Goal: Task Accomplishment & Management: Manage account settings

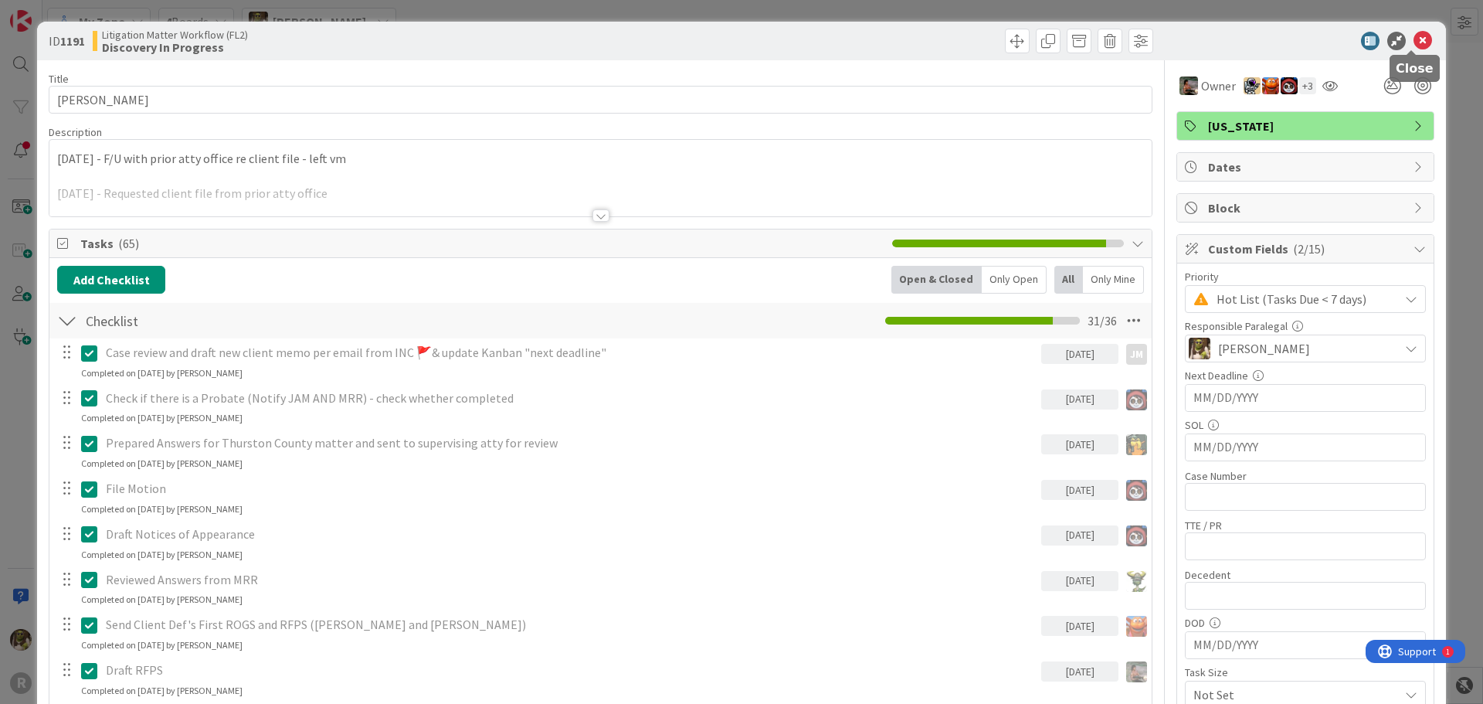
click at [1415, 42] on icon at bounding box center [1423, 41] width 19 height 19
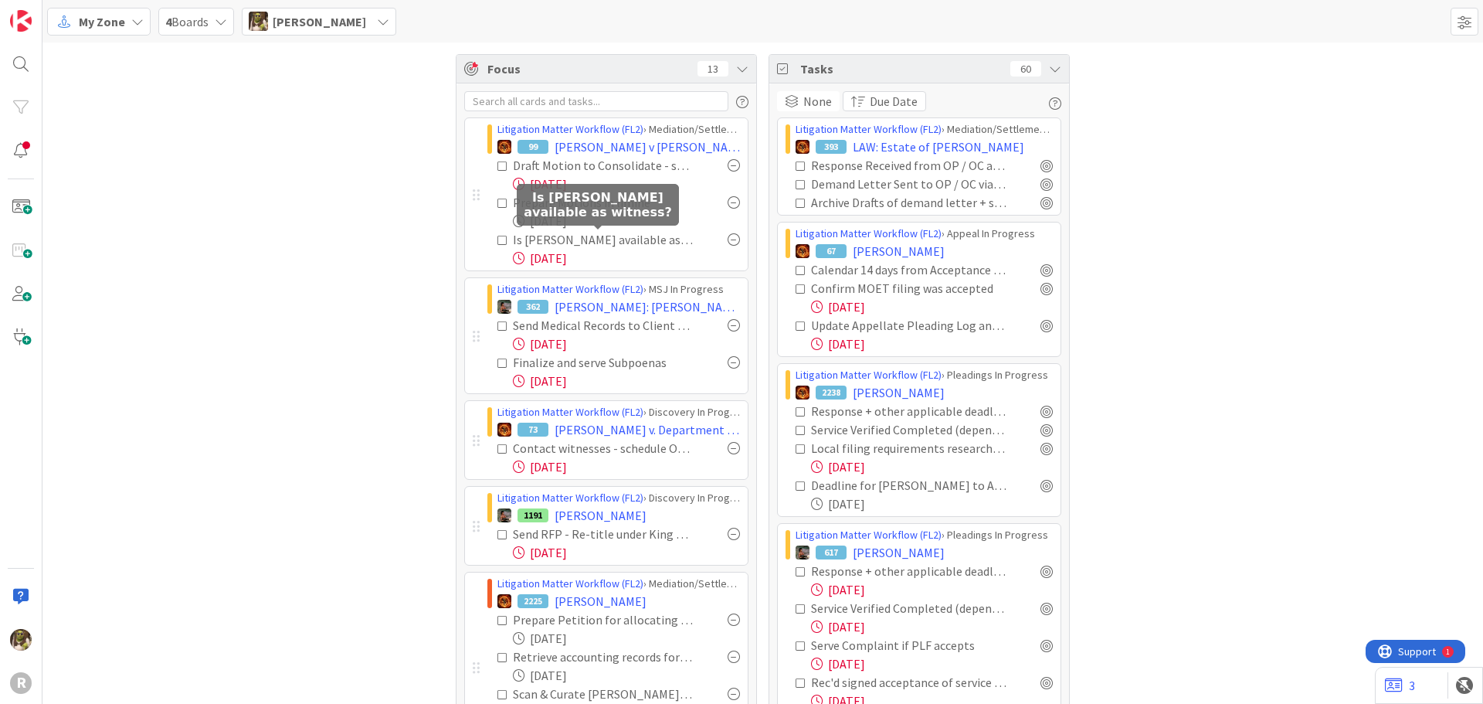
click at [623, 236] on div "Is [PERSON_NAME] available as witness?" at bounding box center [603, 239] width 181 height 19
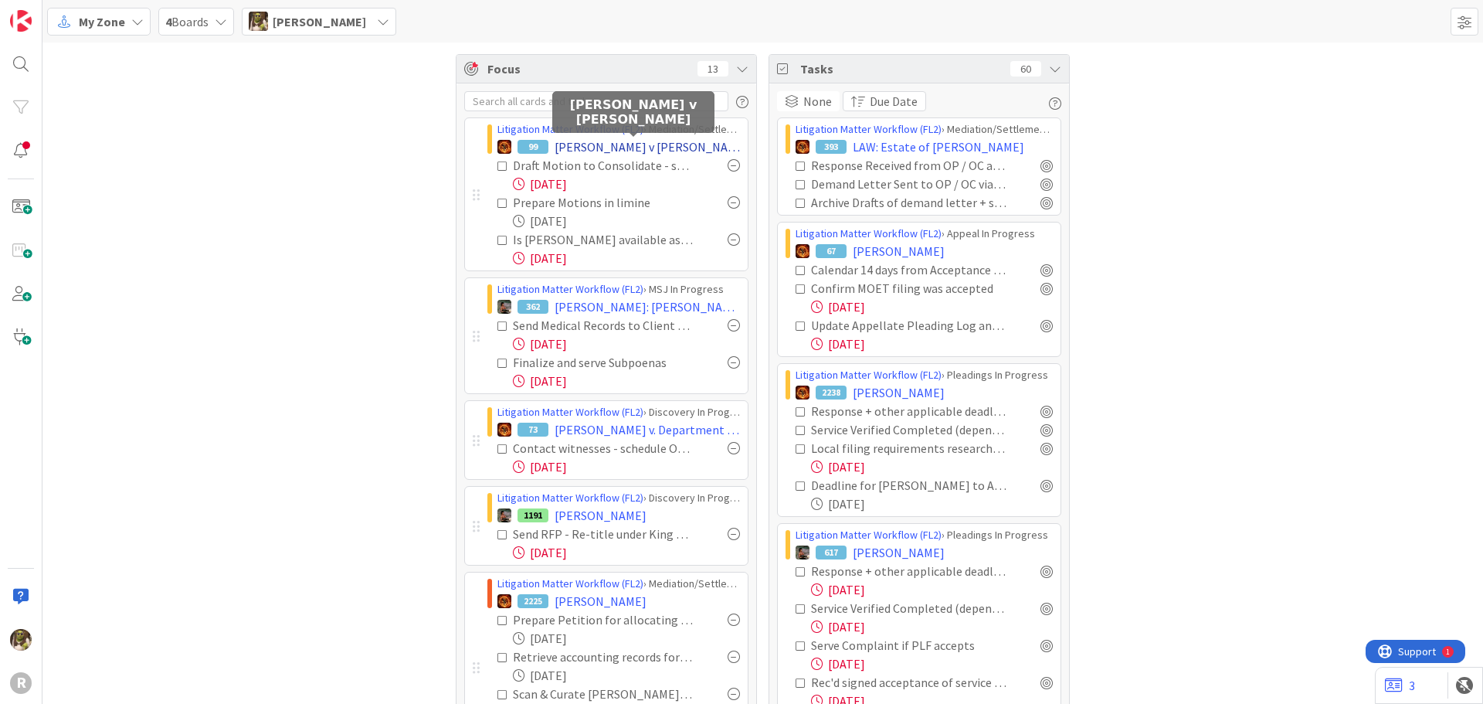
click at [654, 148] on span "[PERSON_NAME] v [PERSON_NAME]" at bounding box center [647, 147] width 185 height 19
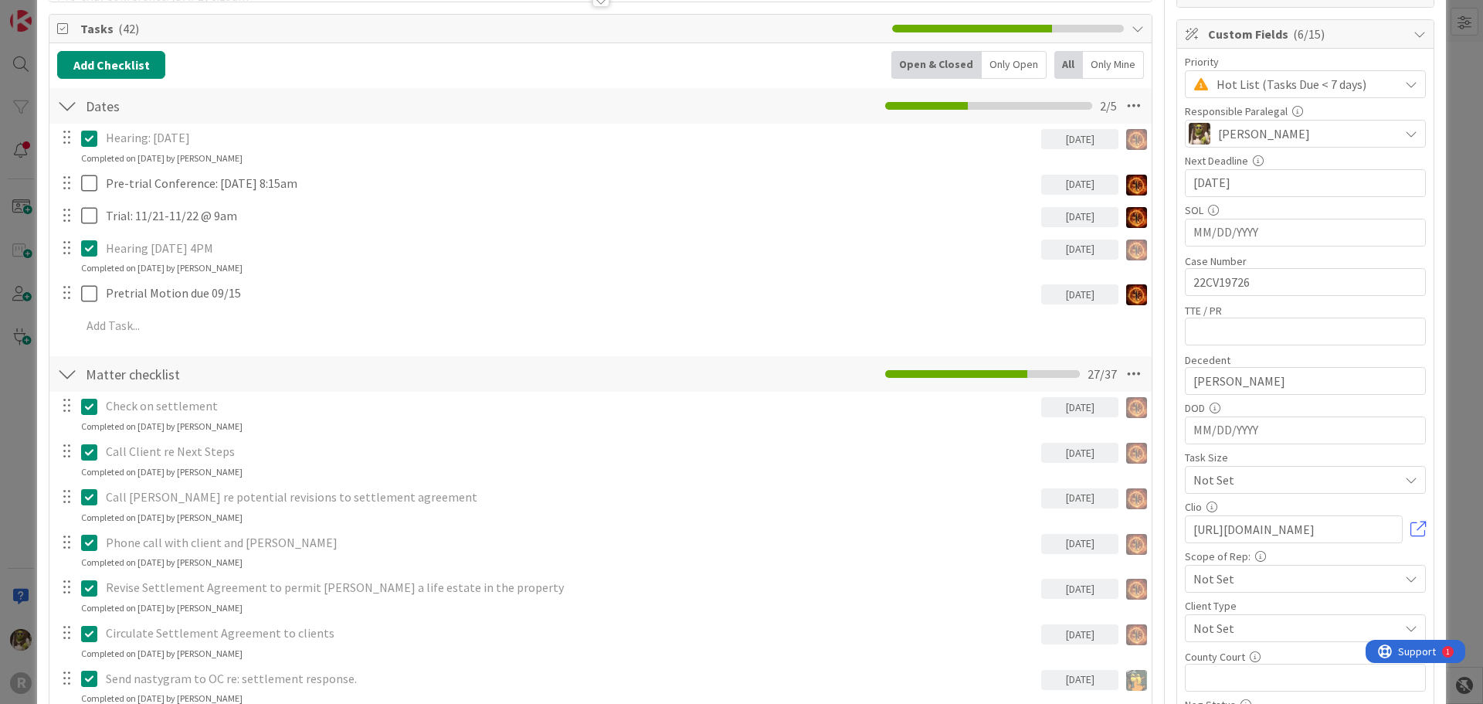
scroll to position [155, 0]
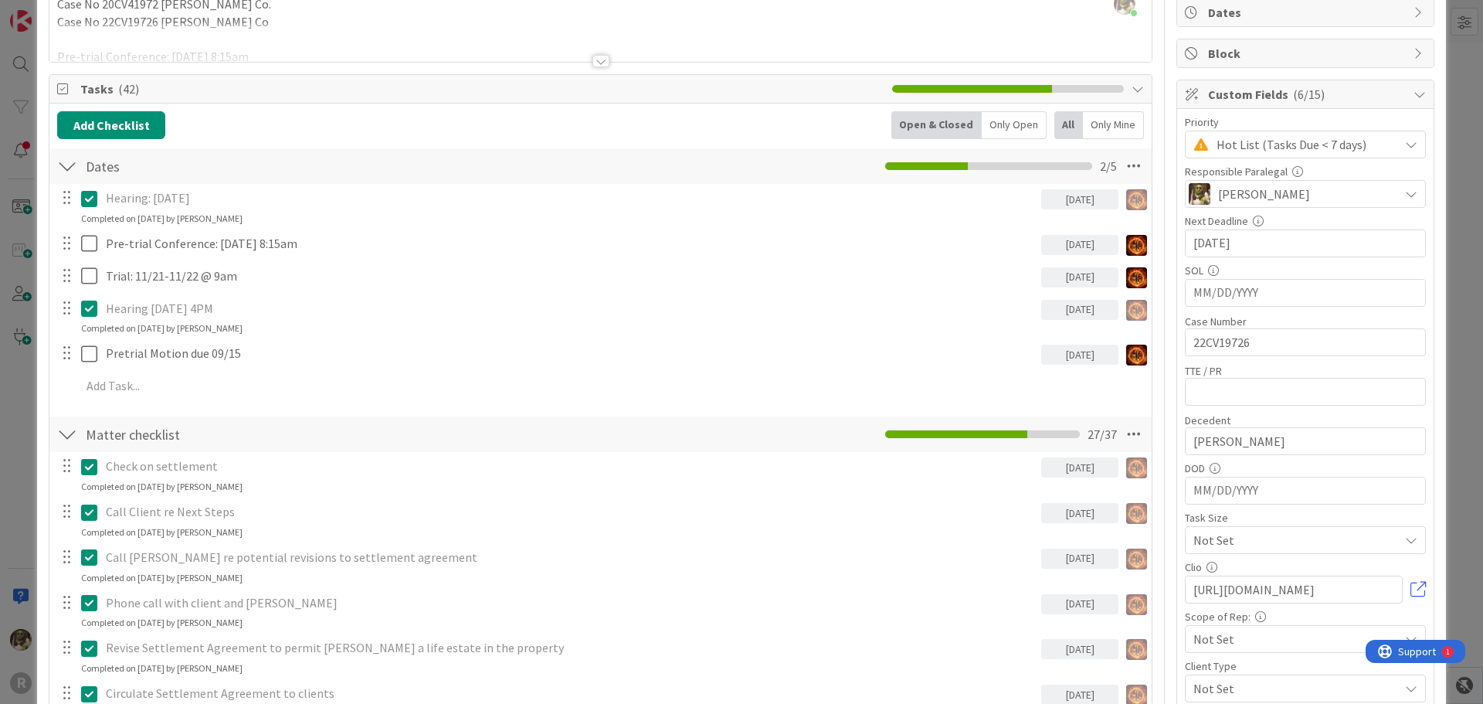
click at [1020, 120] on div "Only Open" at bounding box center [1014, 125] width 65 height 28
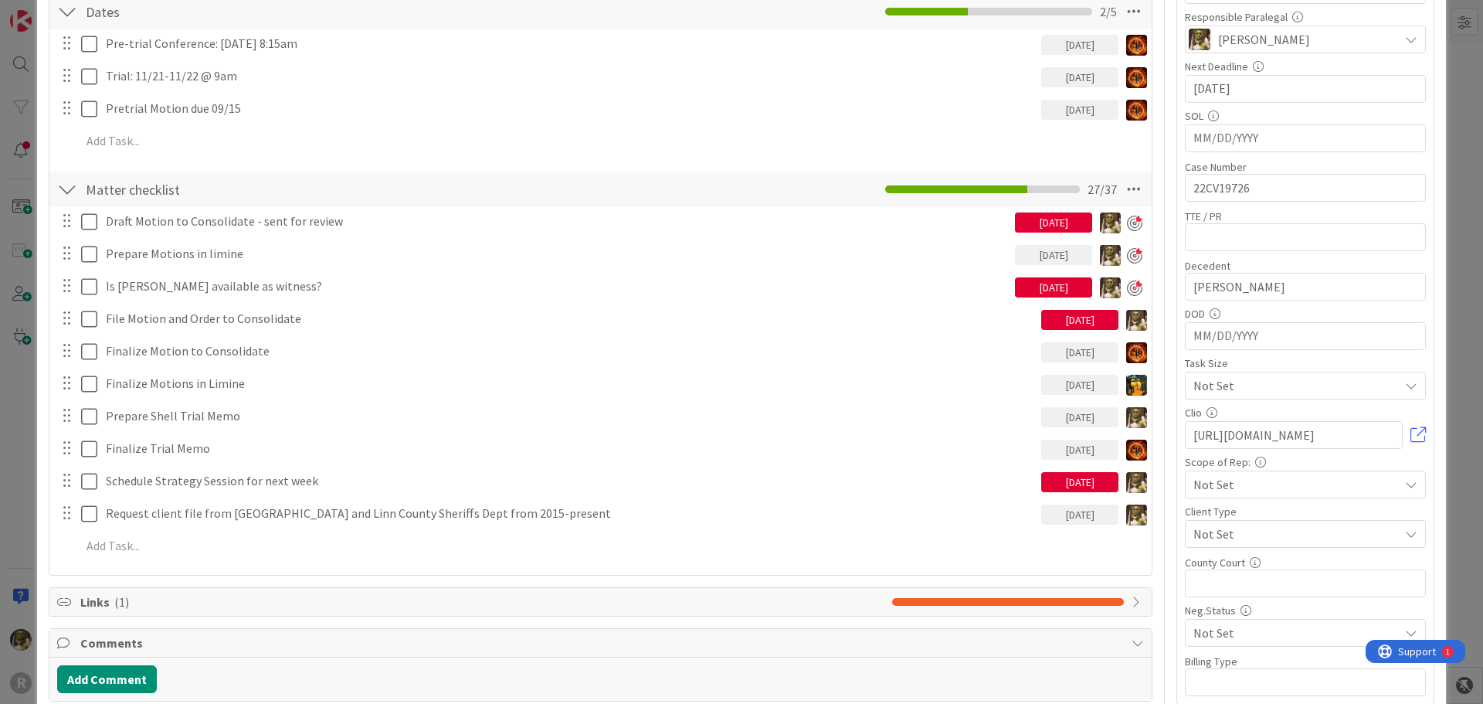
scroll to position [0, 0]
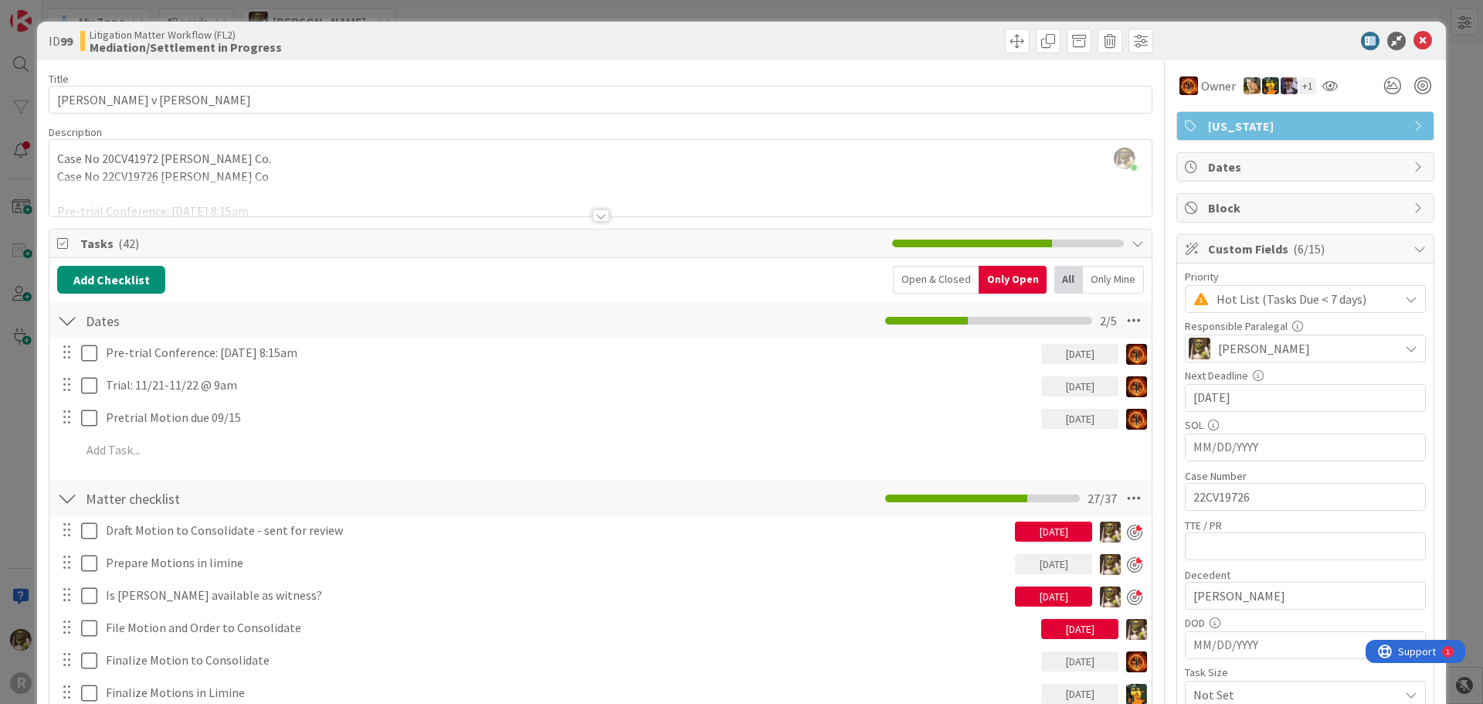
click at [596, 219] on div at bounding box center [601, 215] width 17 height 12
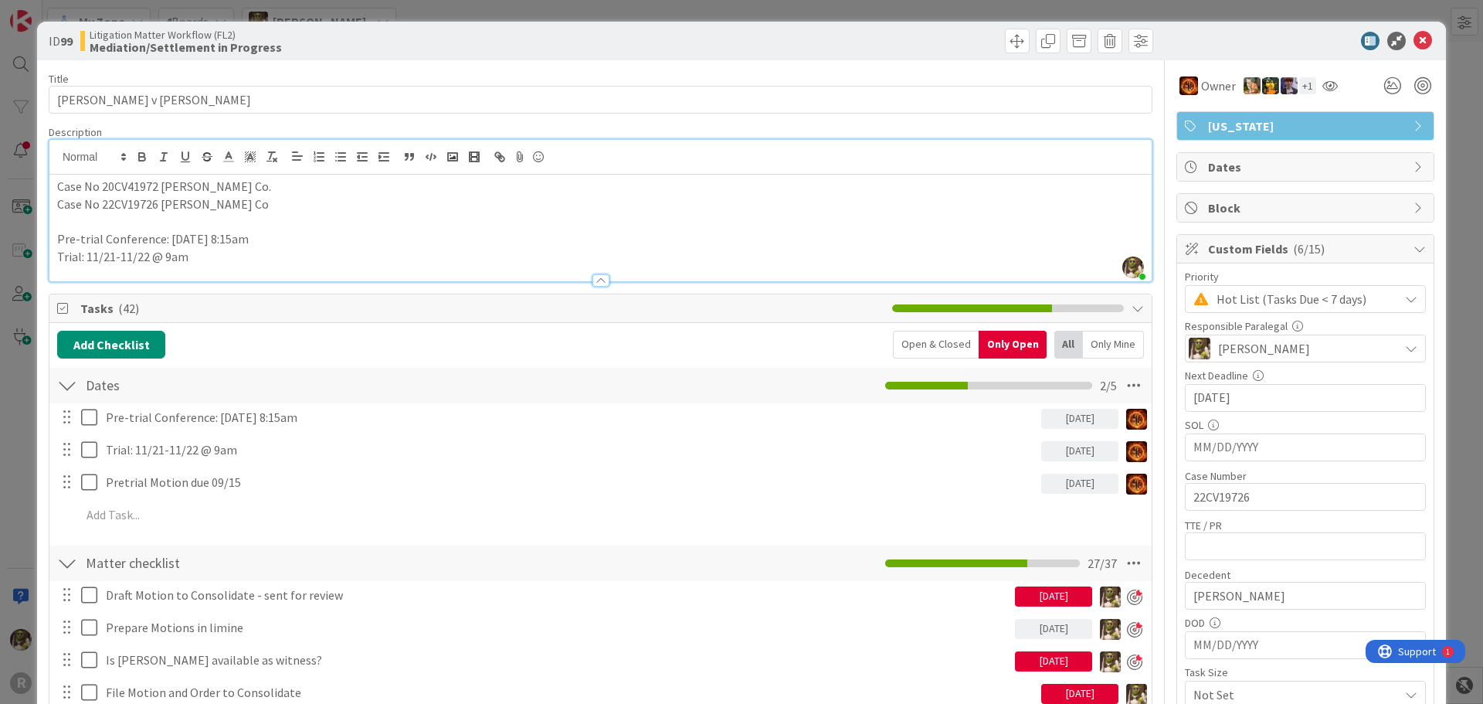
click at [230, 256] on p "Trial: 11/21-11/22 @ 9am" at bounding box center [600, 257] width 1087 height 18
click at [1417, 39] on icon at bounding box center [1423, 41] width 19 height 19
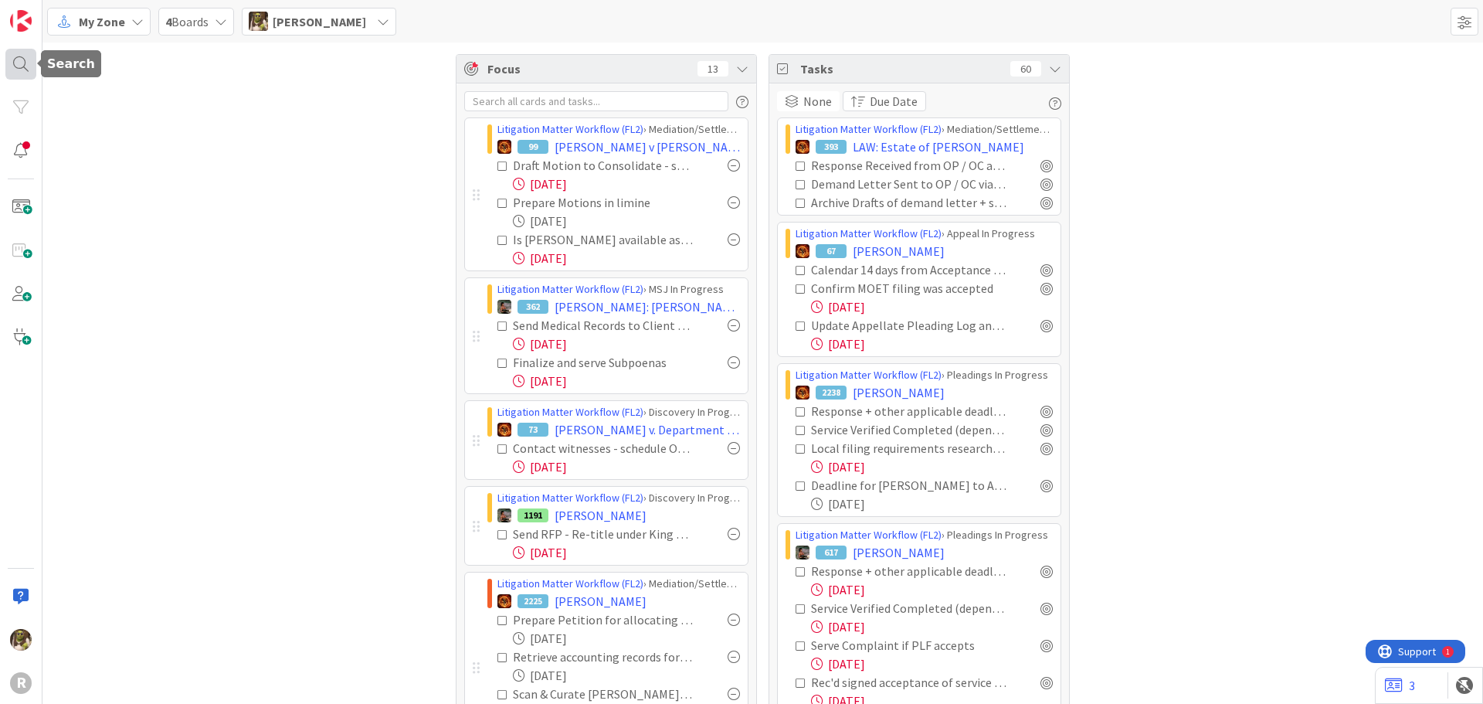
click at [22, 64] on div at bounding box center [20, 64] width 31 height 31
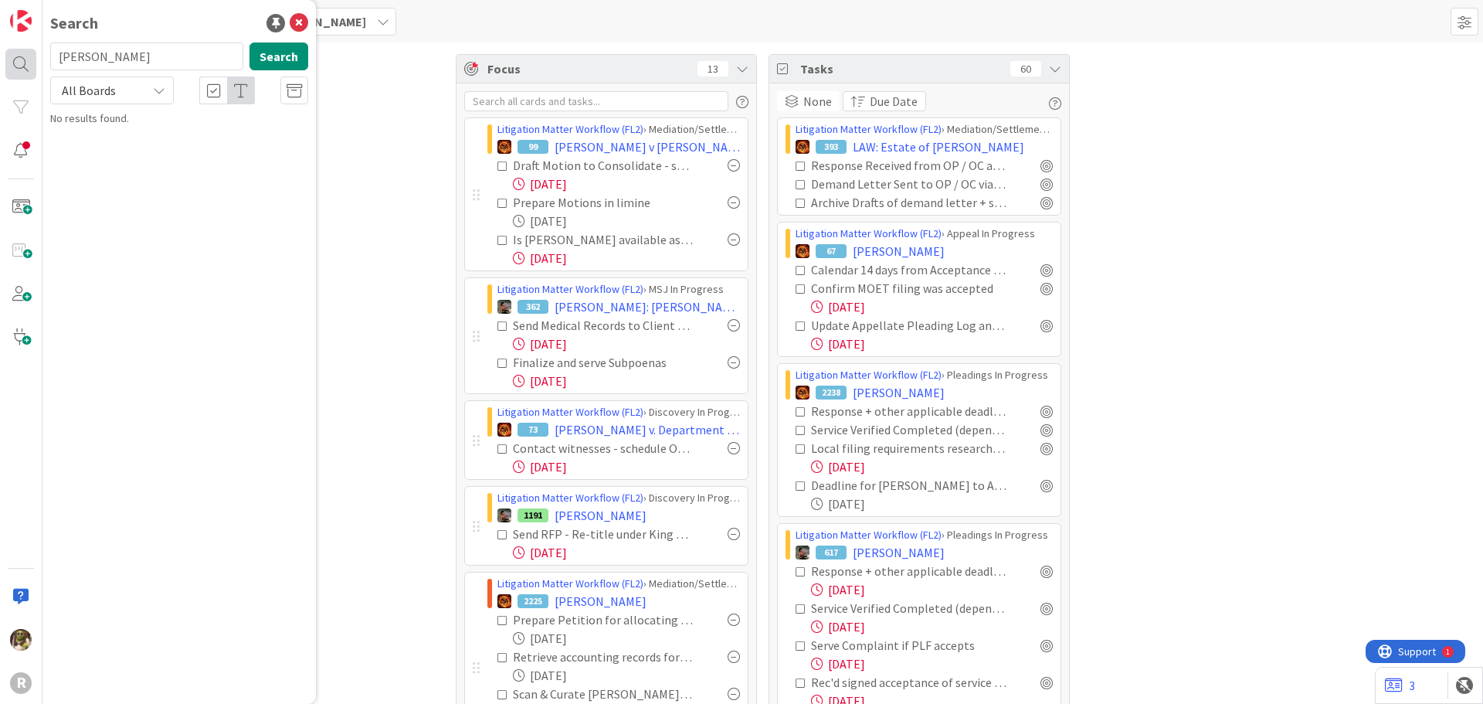
drag, startPoint x: 176, startPoint y: 65, endPoint x: 5, endPoint y: 66, distance: 170.7
click at [5, 66] on div "R Search [PERSON_NAME] Search All Boards No results found." at bounding box center [21, 352] width 42 height 704
click at [298, 58] on button "Search" at bounding box center [279, 56] width 59 height 28
click at [154, 55] on input "guariello" at bounding box center [146, 56] width 193 height 28
type input "guarie"
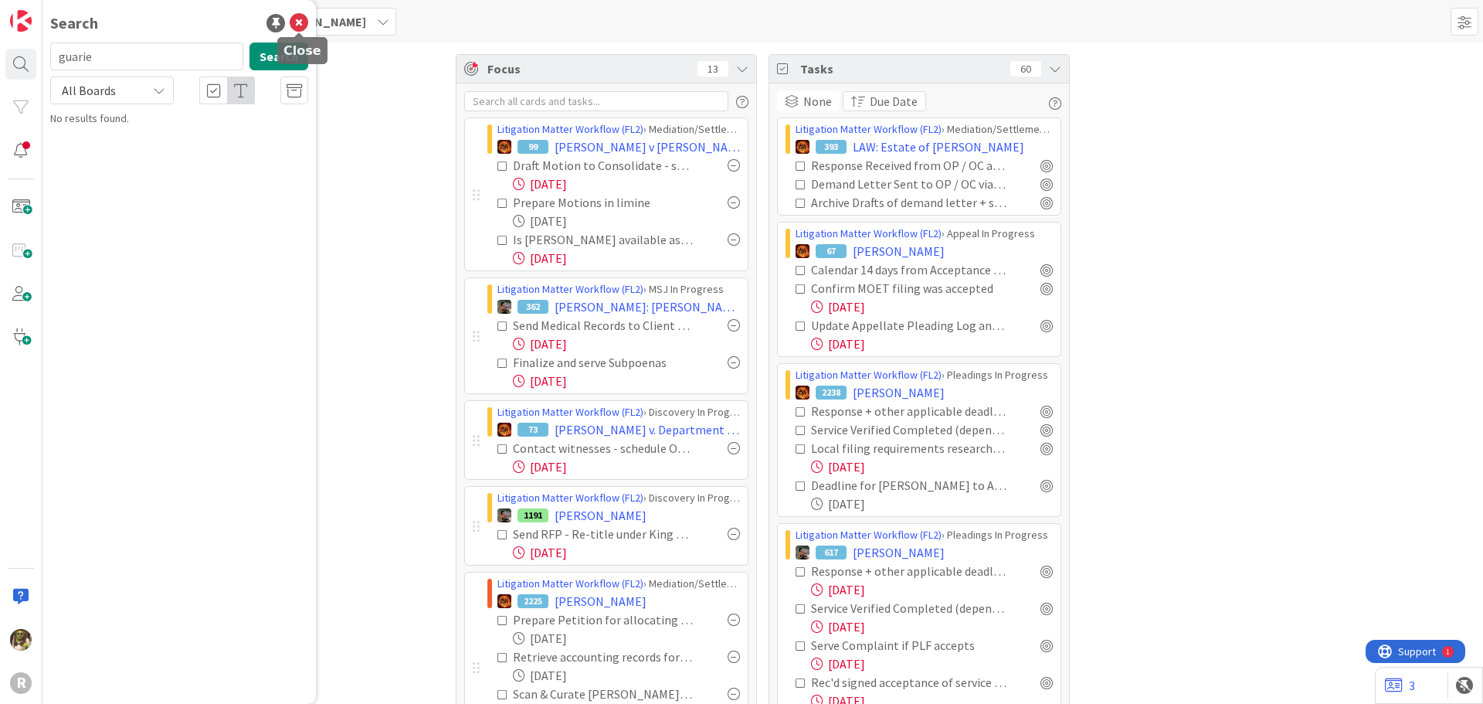
click at [302, 22] on icon at bounding box center [299, 23] width 19 height 19
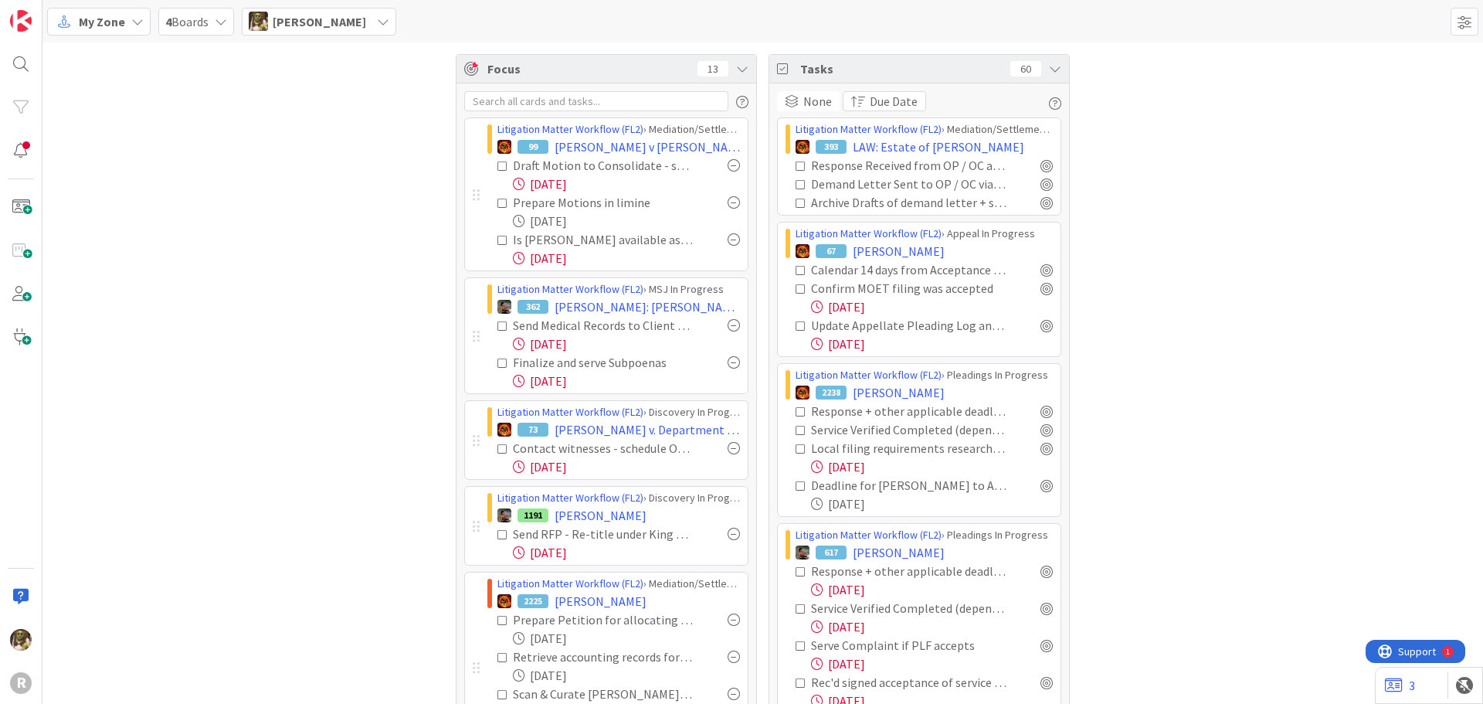
click at [103, 22] on span "My Zone" at bounding box center [102, 21] width 46 height 19
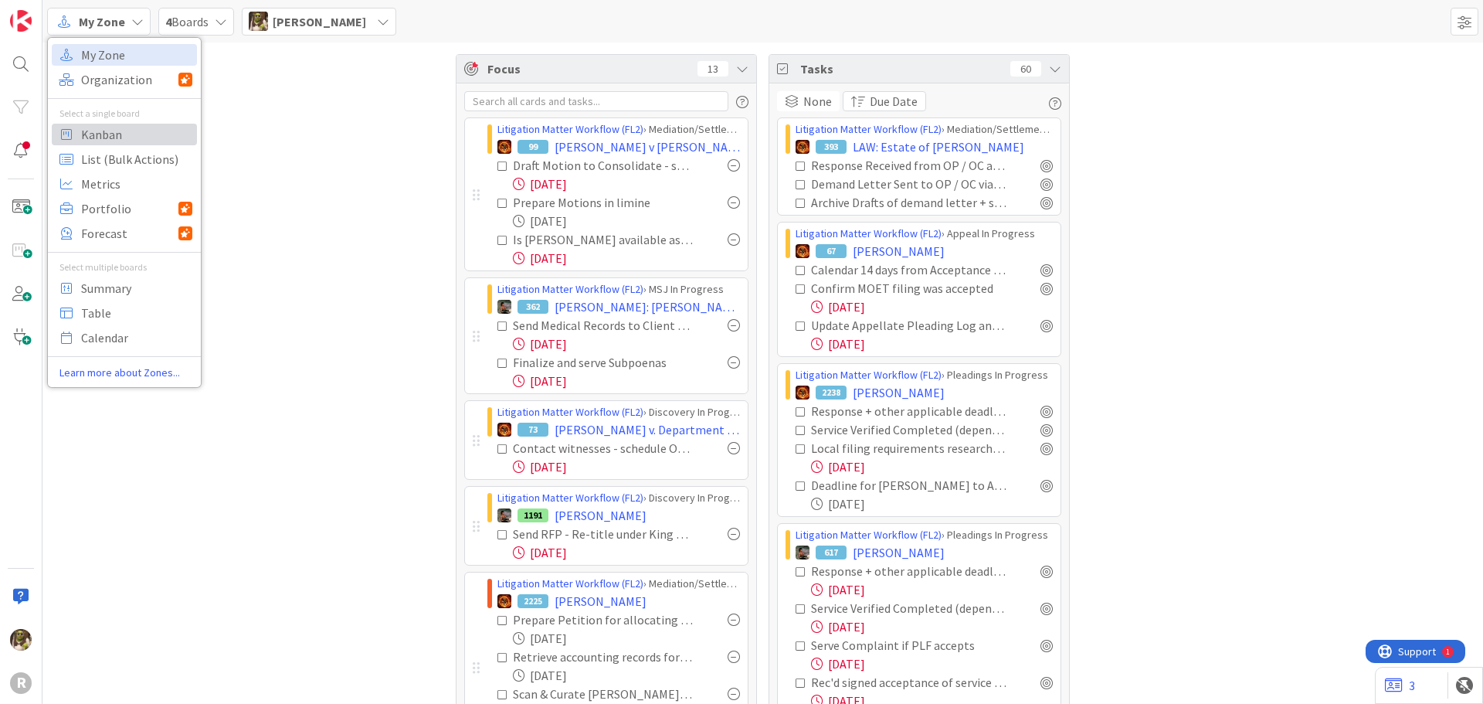
drag, startPoint x: 101, startPoint y: 133, endPoint x: 239, endPoint y: 153, distance: 139.0
click at [101, 133] on span "Kanban" at bounding box center [136, 134] width 111 height 23
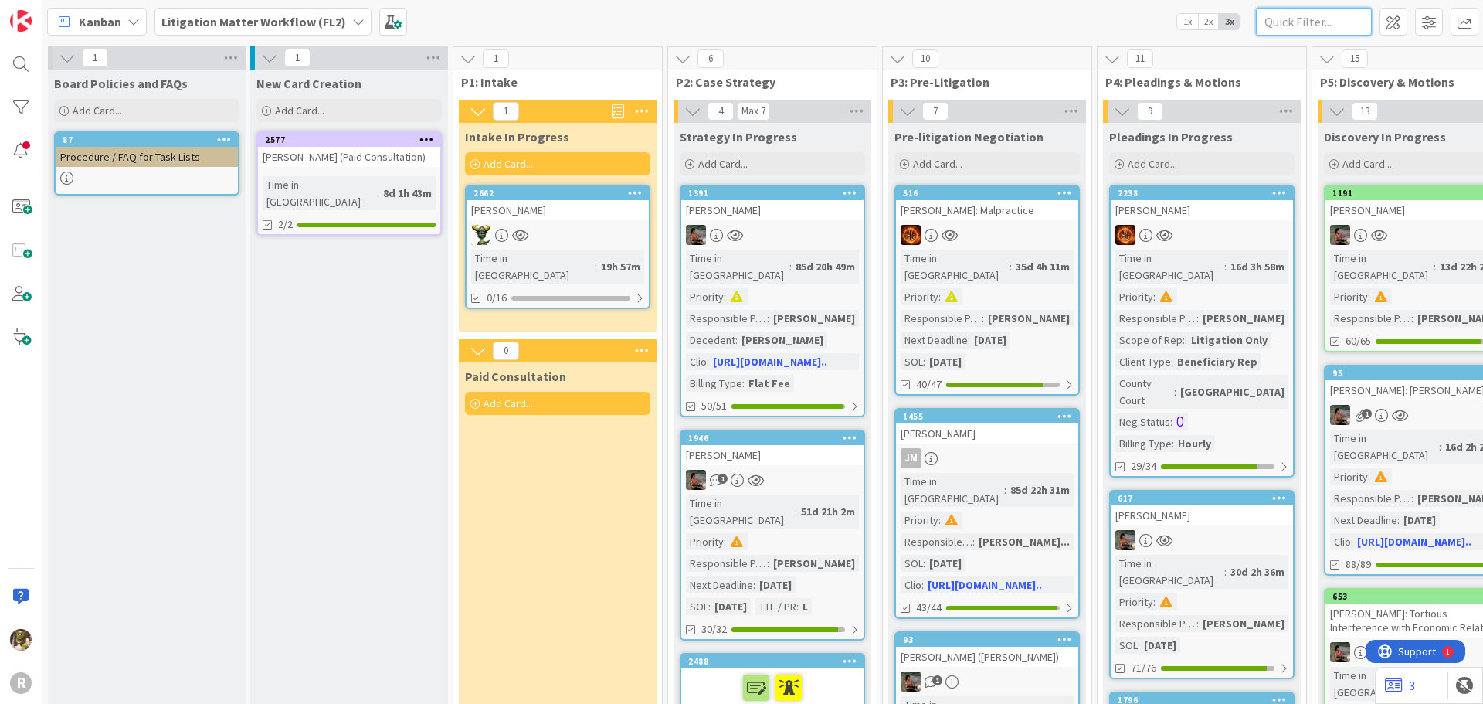
click at [1318, 26] on input "text" at bounding box center [1314, 22] width 116 height 28
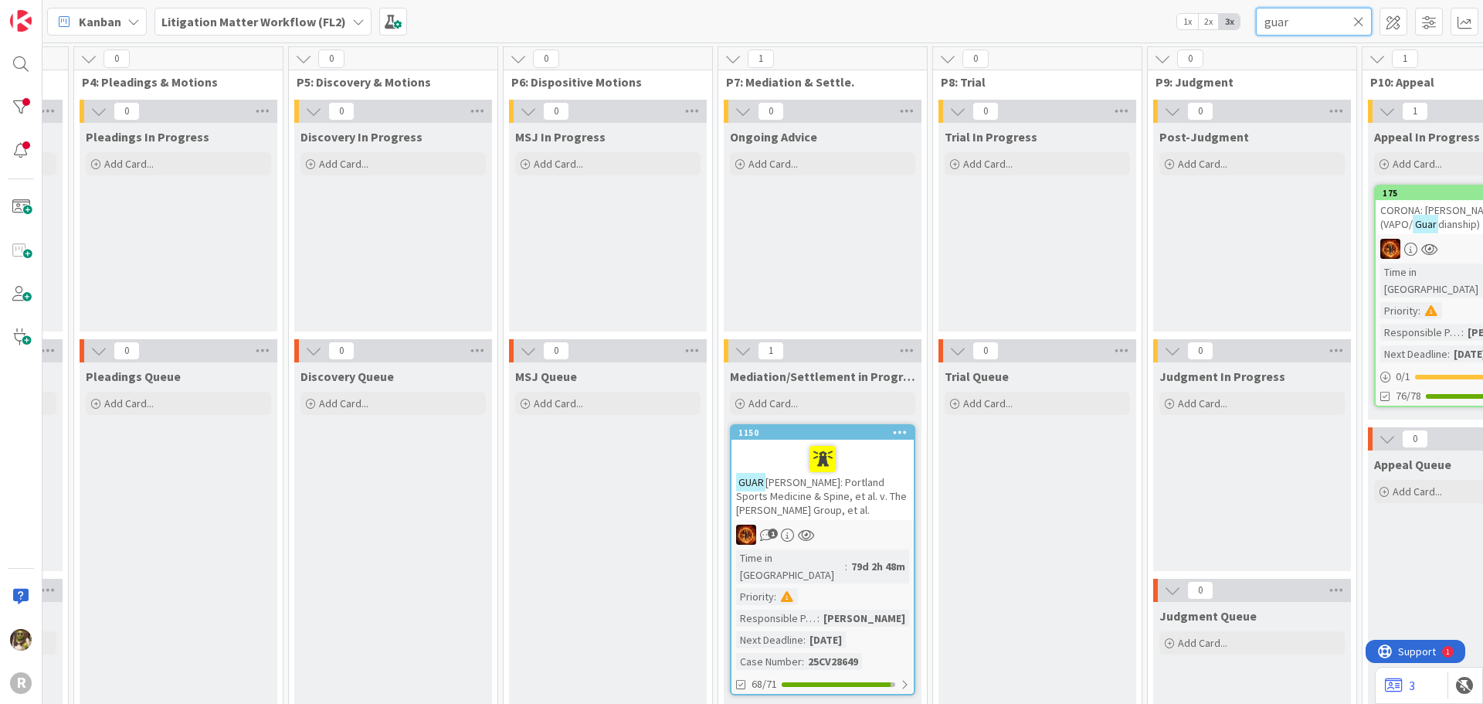
scroll to position [0, 1028]
type input "guar"
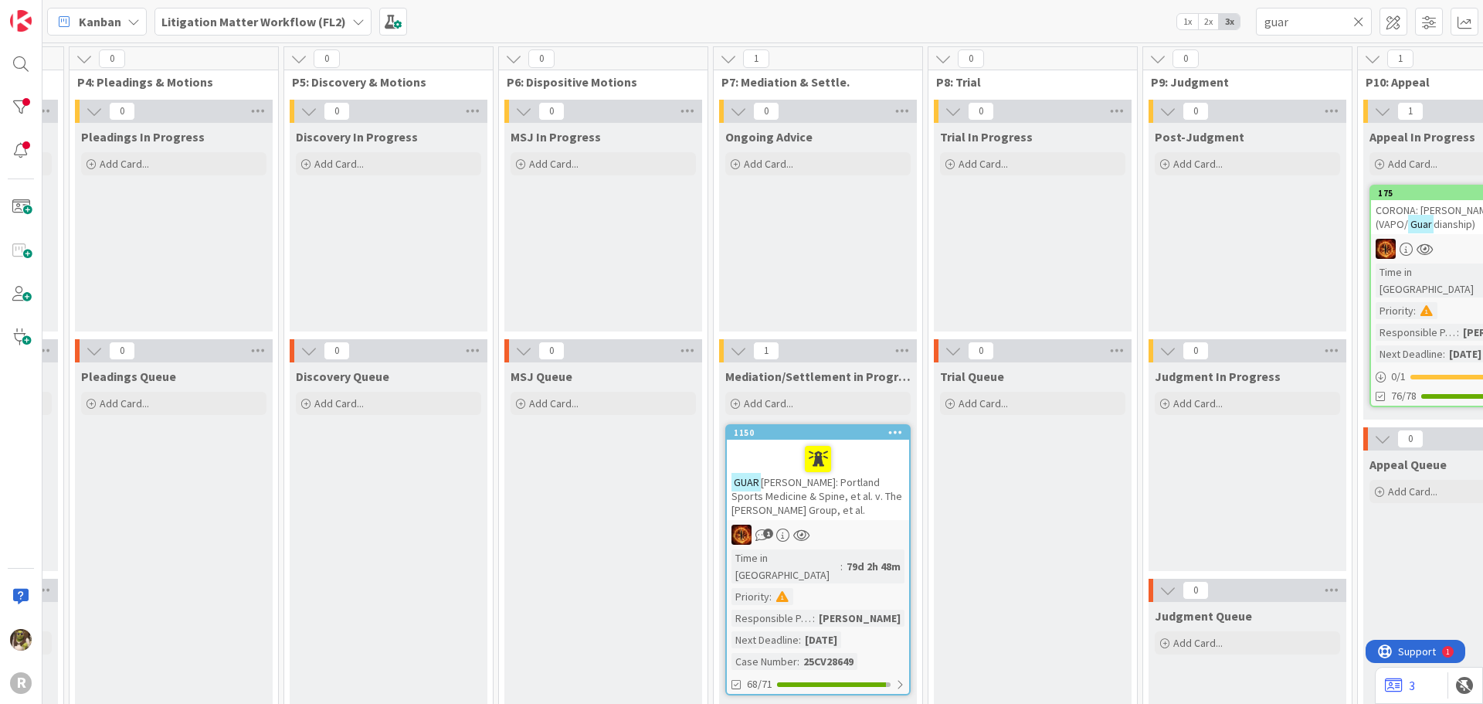
click at [763, 440] on div "[PERSON_NAME]: Portland Sports Medicine & Spine, et al. v. The [PERSON_NAME] Gr…" at bounding box center [818, 480] width 182 height 80
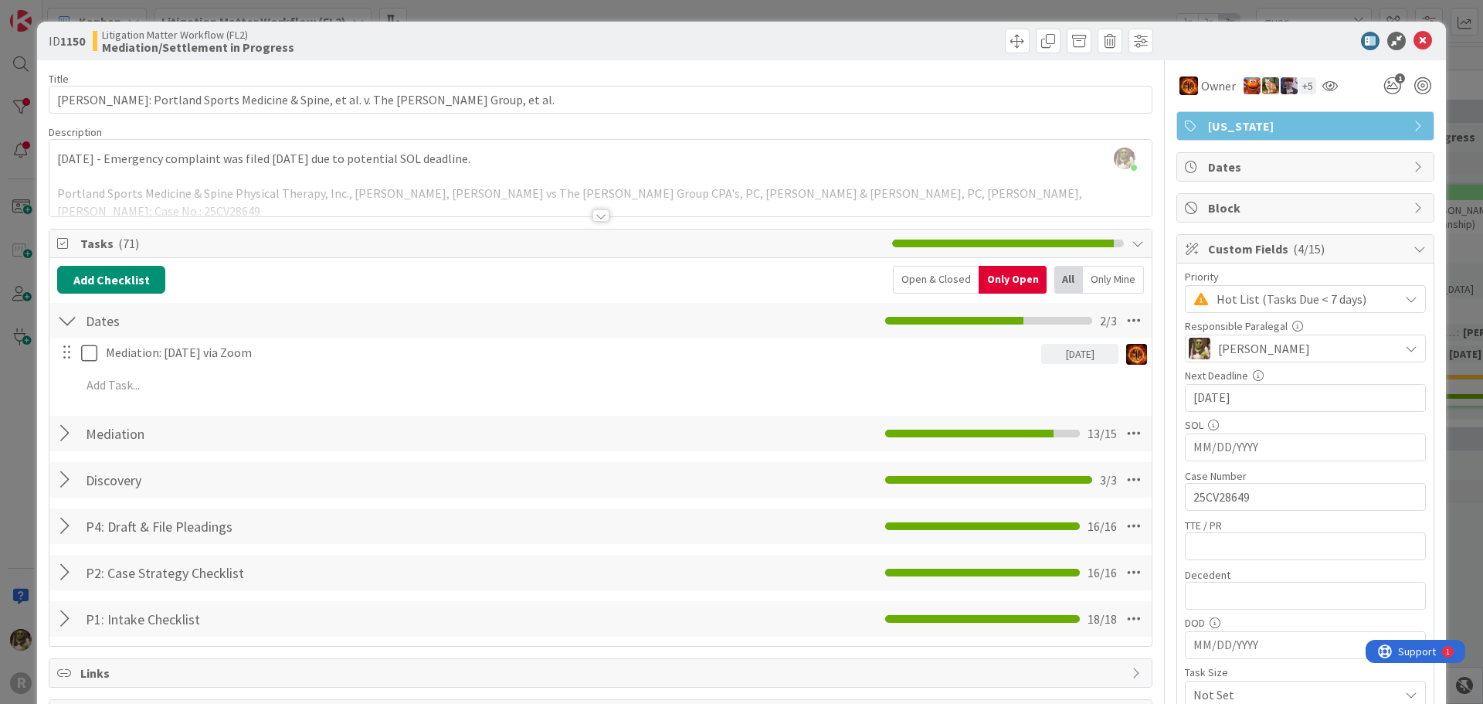
click at [67, 434] on div at bounding box center [67, 434] width 20 height 28
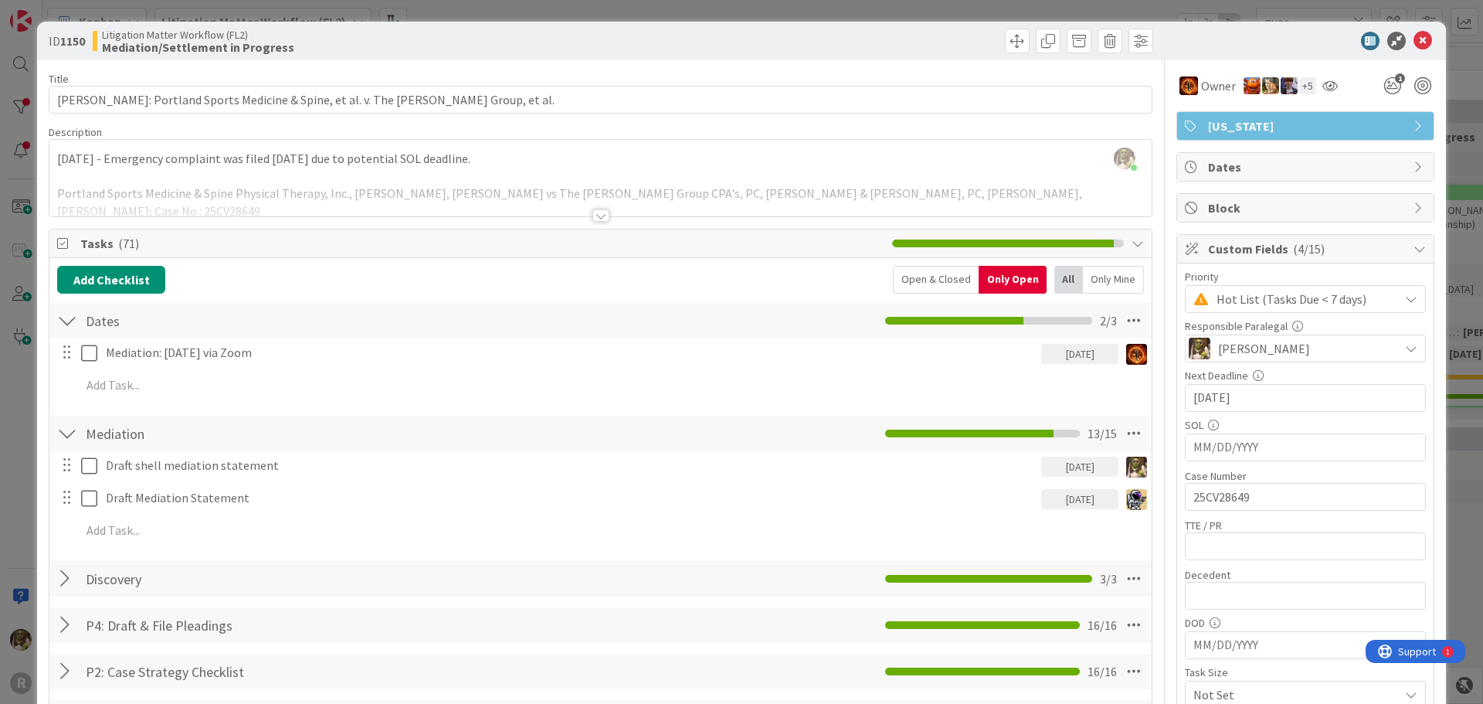
click at [600, 215] on div at bounding box center [601, 215] width 17 height 12
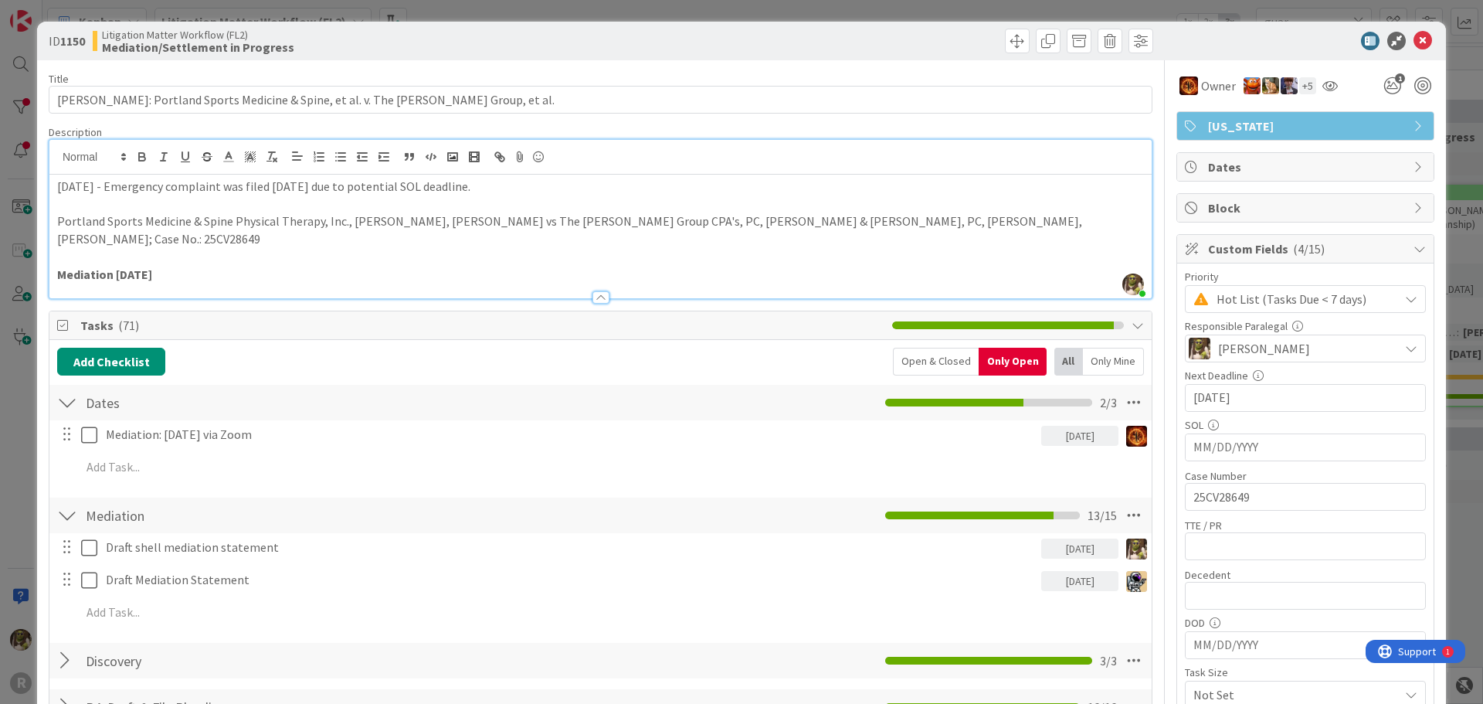
click at [921, 348] on div "Open & Closed" at bounding box center [936, 362] width 86 height 28
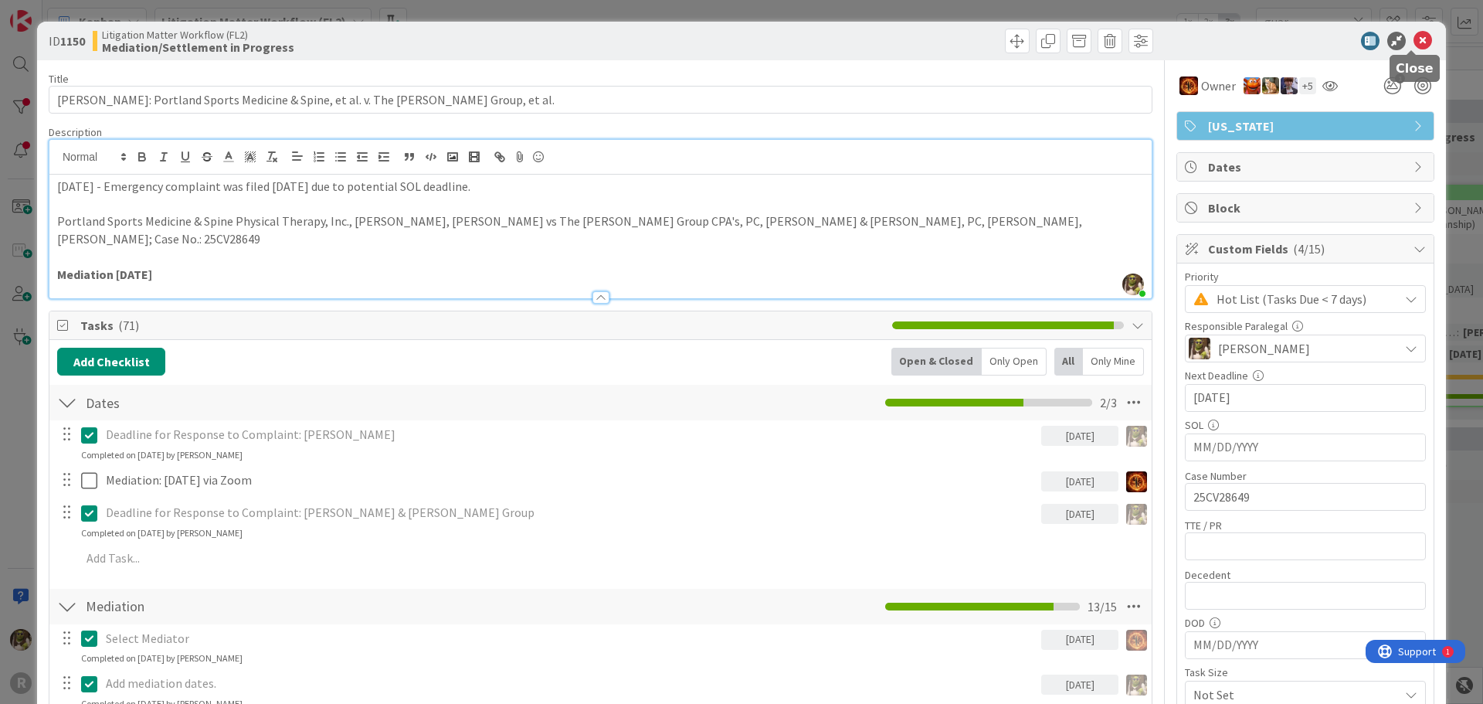
click at [1414, 45] on icon at bounding box center [1423, 41] width 19 height 19
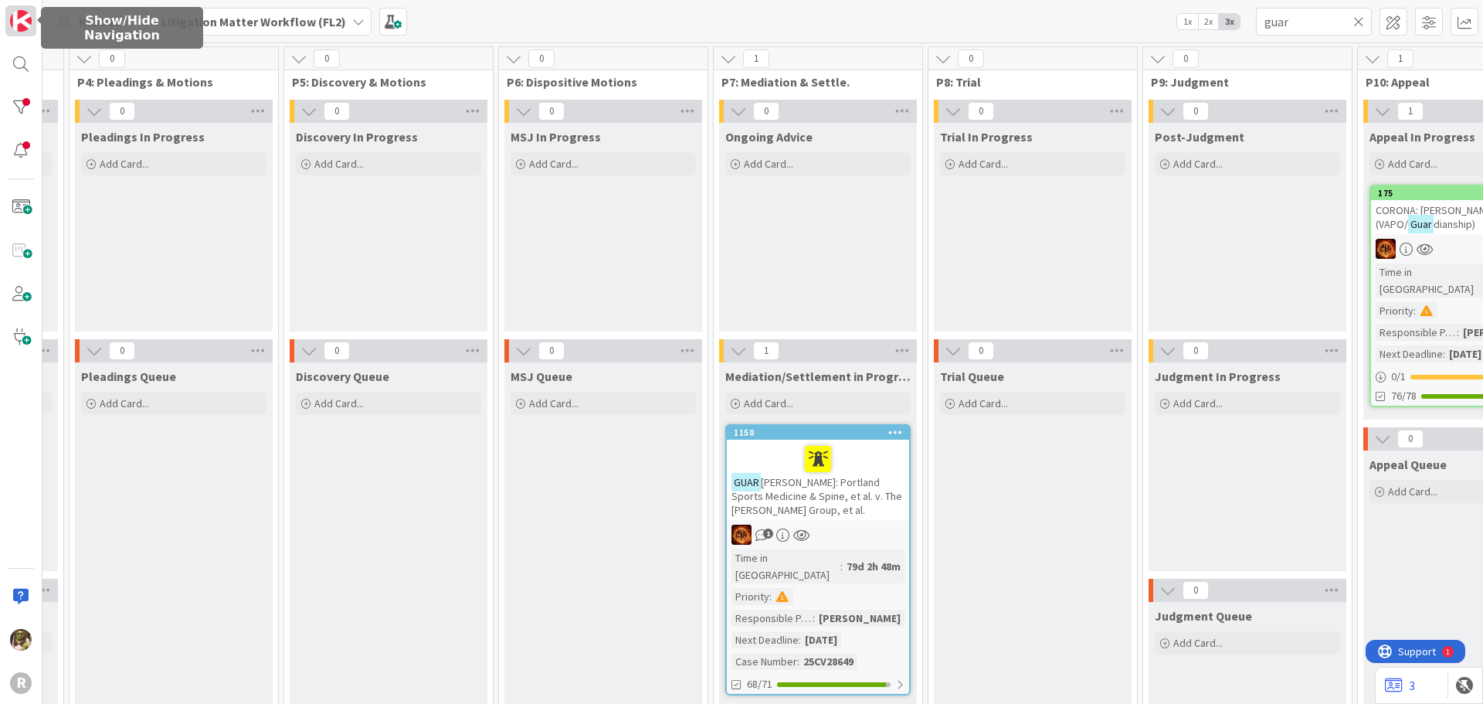
click at [18, 26] on img at bounding box center [21, 21] width 22 height 22
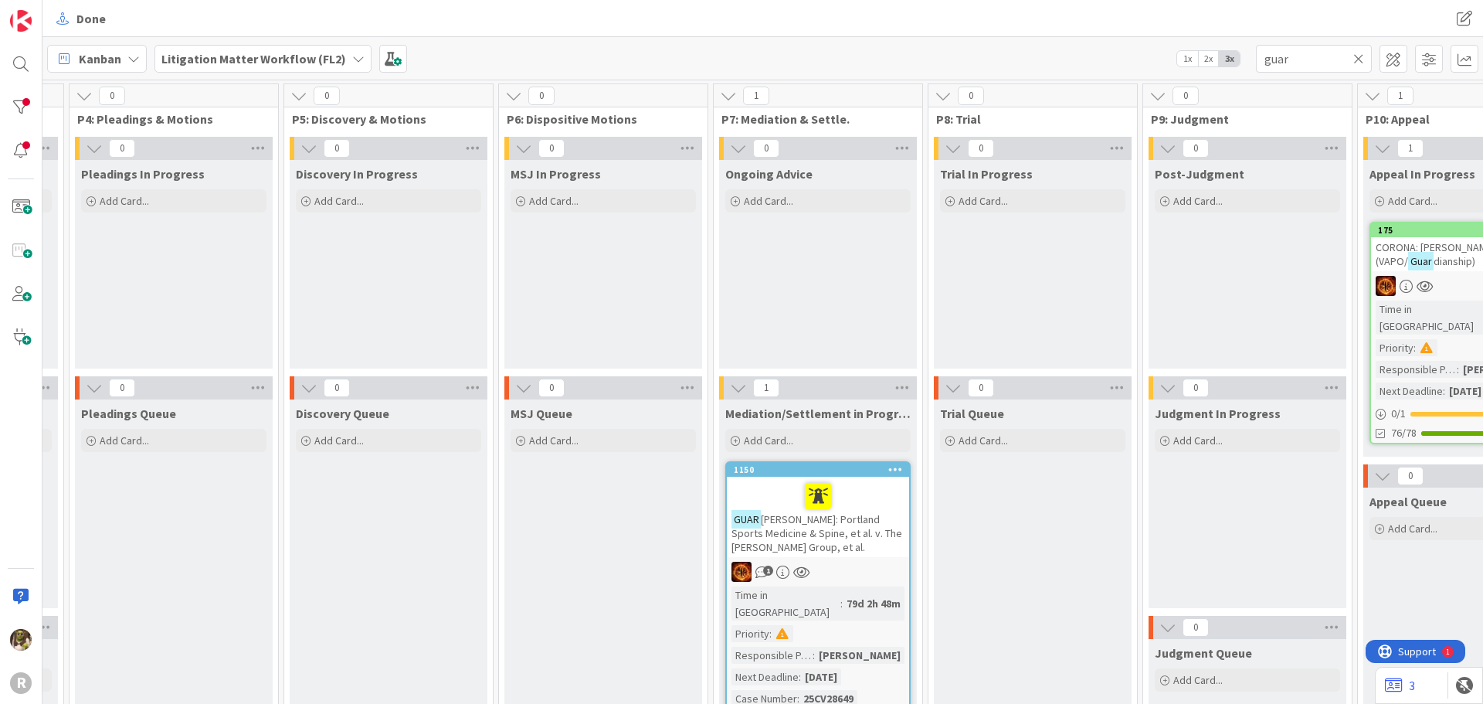
click at [124, 62] on div "Kanban" at bounding box center [97, 59] width 100 height 28
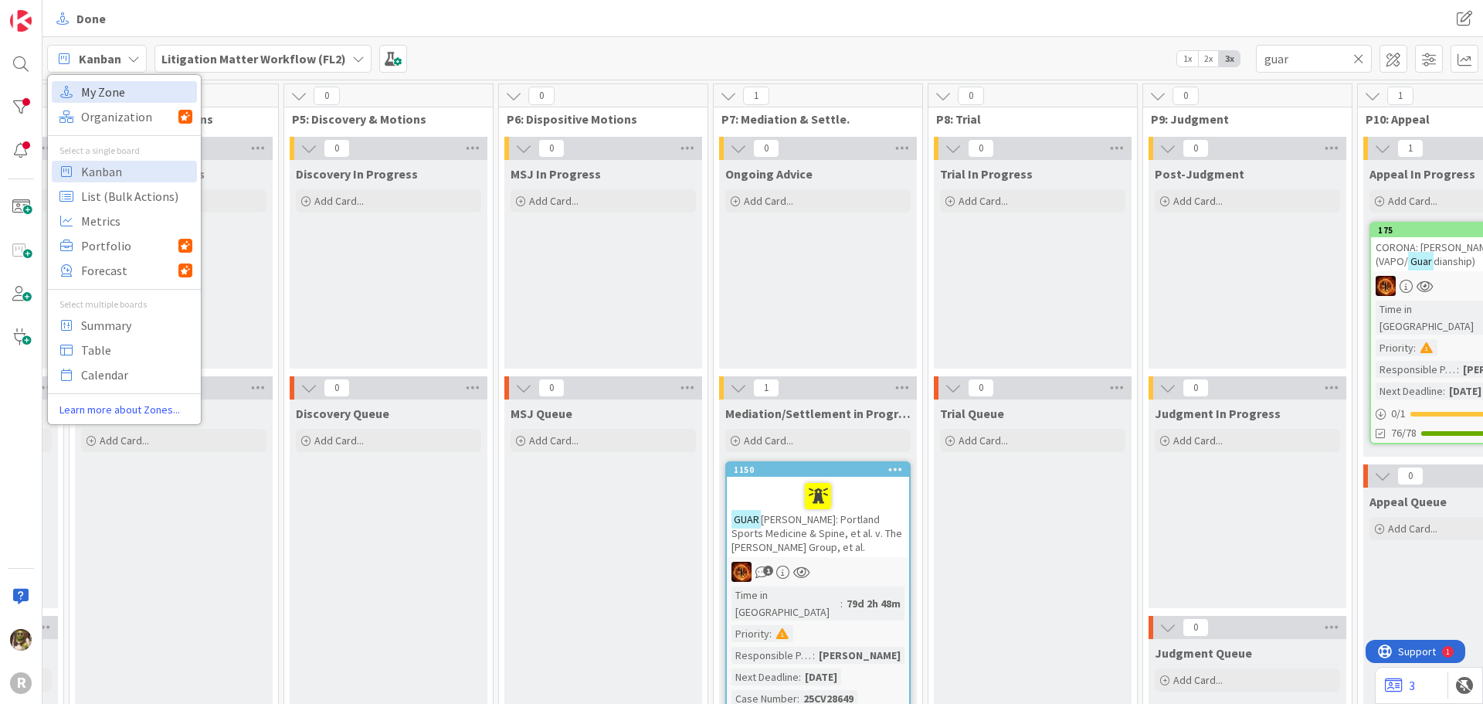
click at [105, 87] on span "My Zone" at bounding box center [136, 91] width 111 height 23
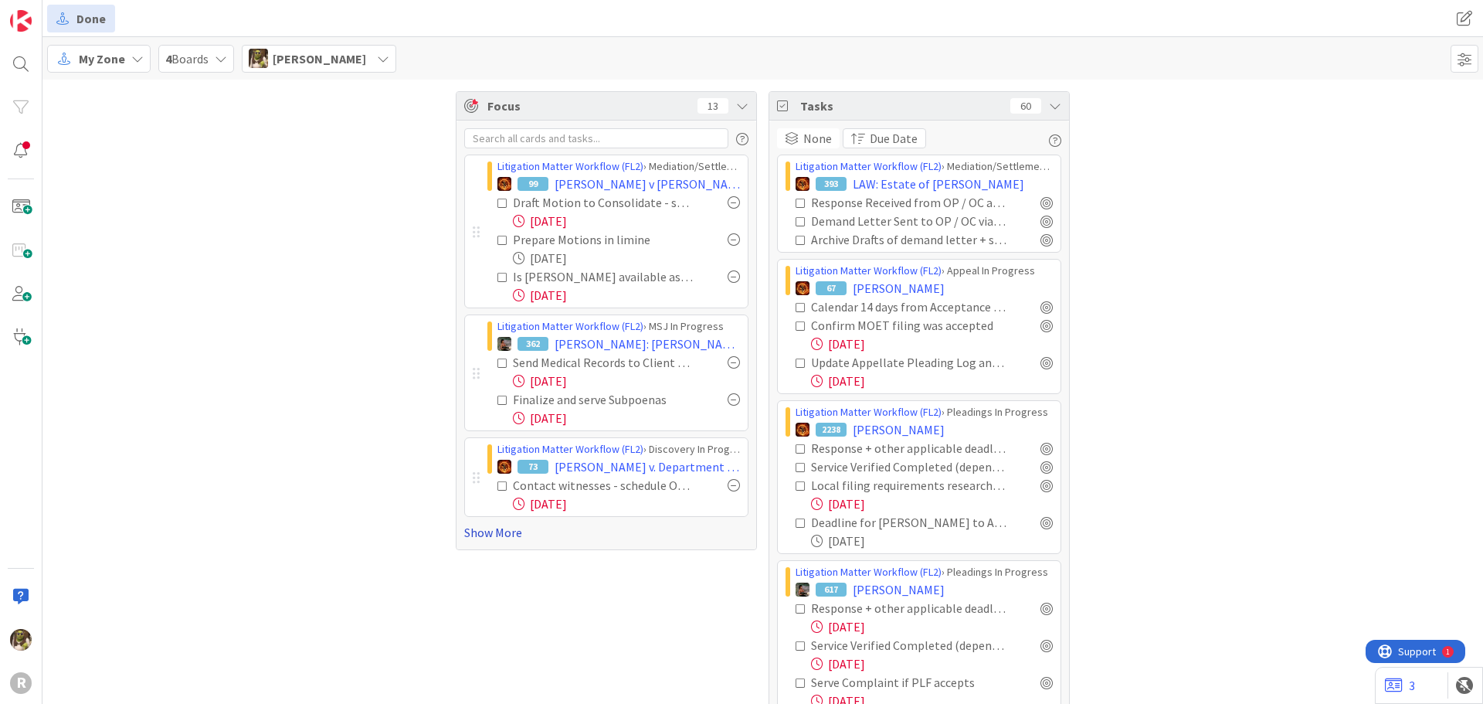
click at [499, 538] on link "Show More" at bounding box center [606, 532] width 284 height 19
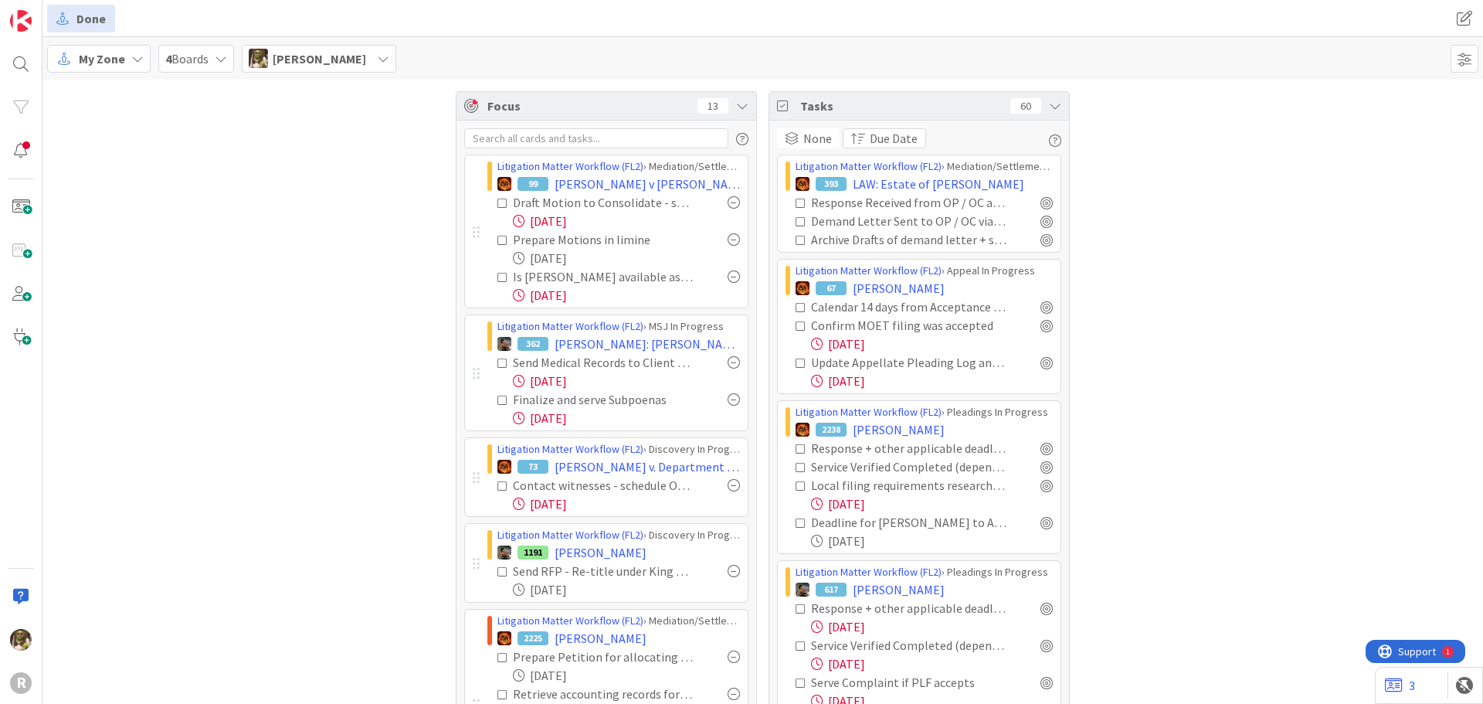
click at [796, 327] on icon at bounding box center [801, 326] width 11 height 11
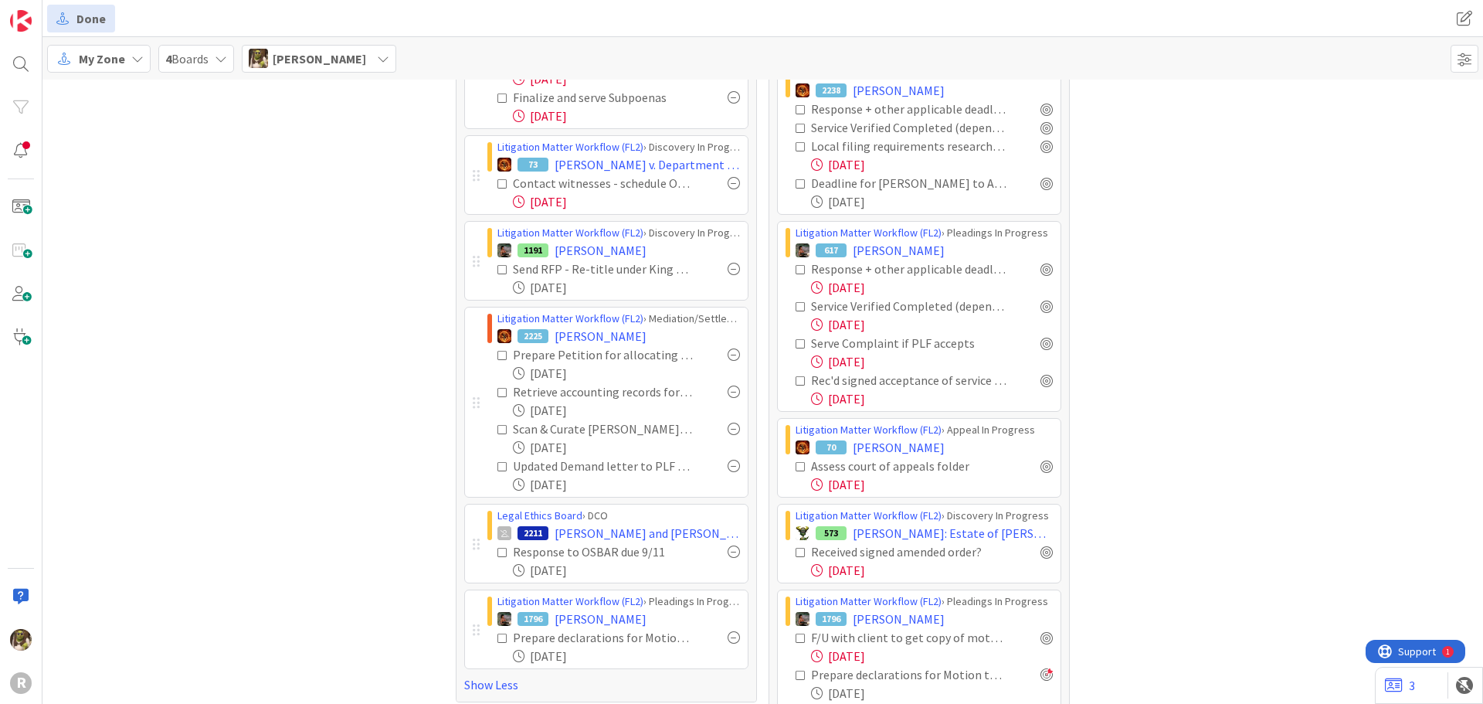
scroll to position [309, 0]
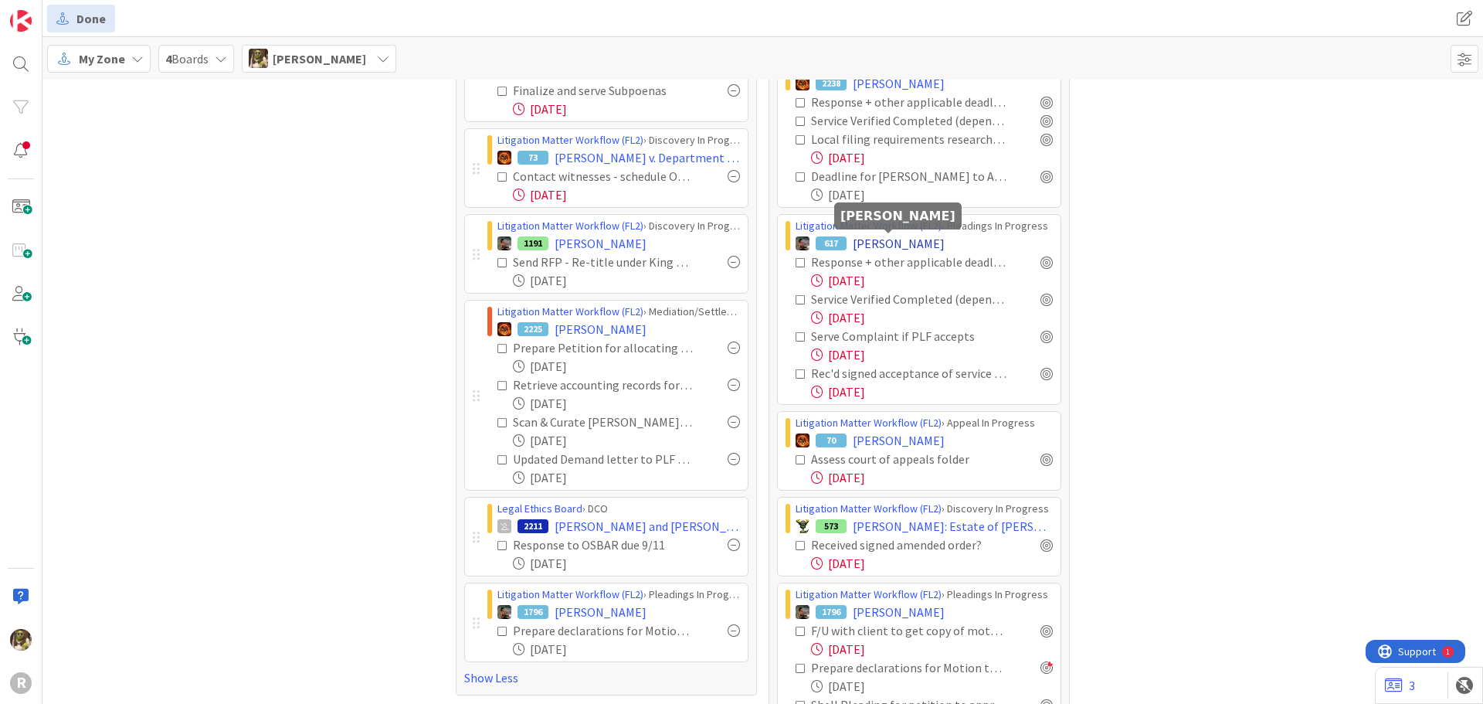
click at [897, 234] on span "[PERSON_NAME]" at bounding box center [899, 243] width 92 height 19
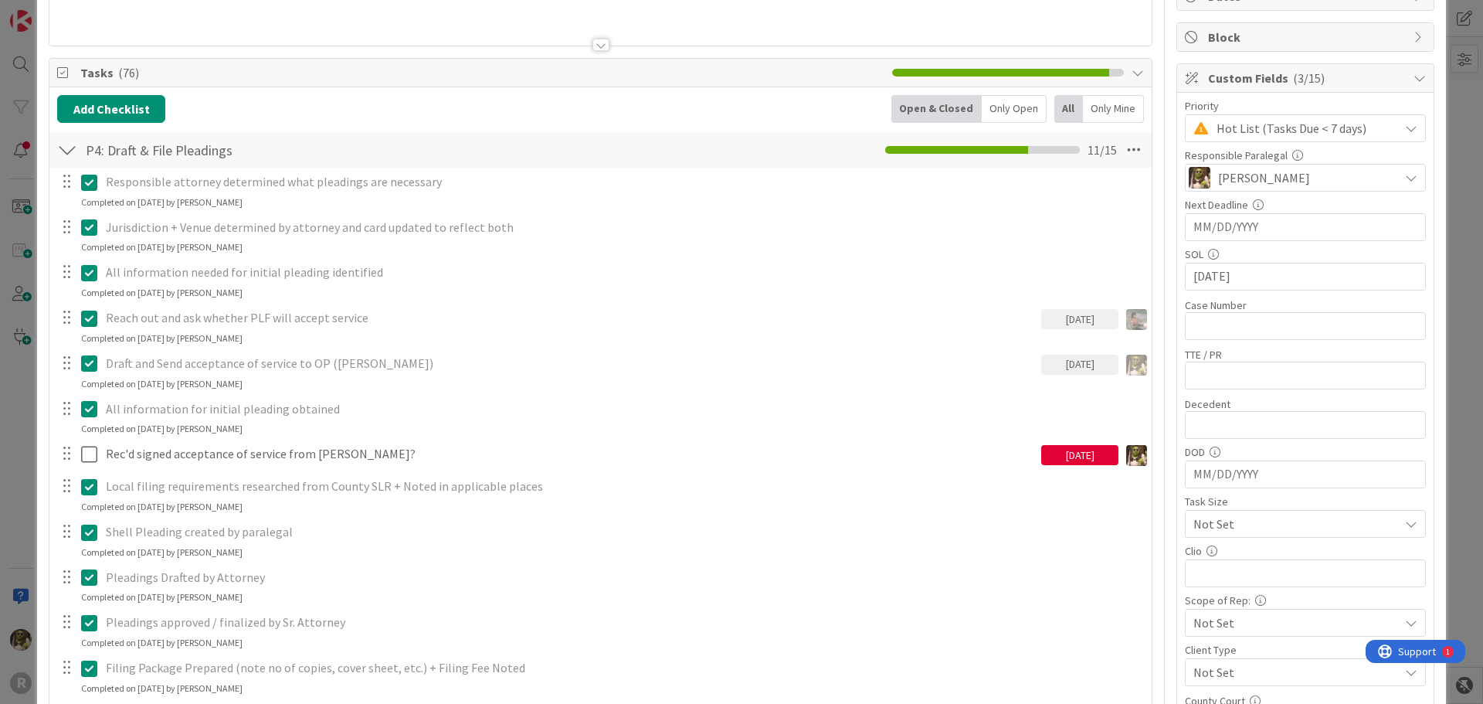
scroll to position [77, 0]
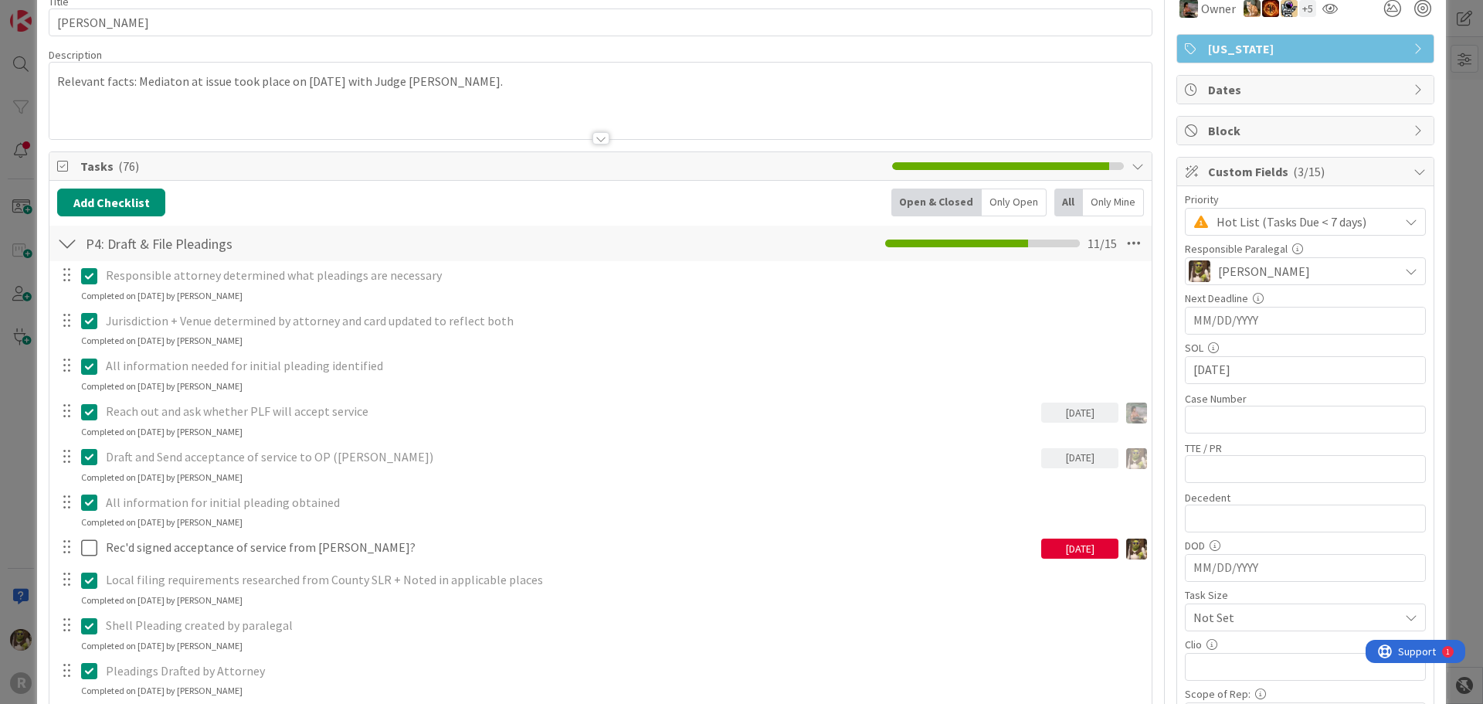
click at [1104, 200] on div "Only Mine" at bounding box center [1113, 203] width 61 height 28
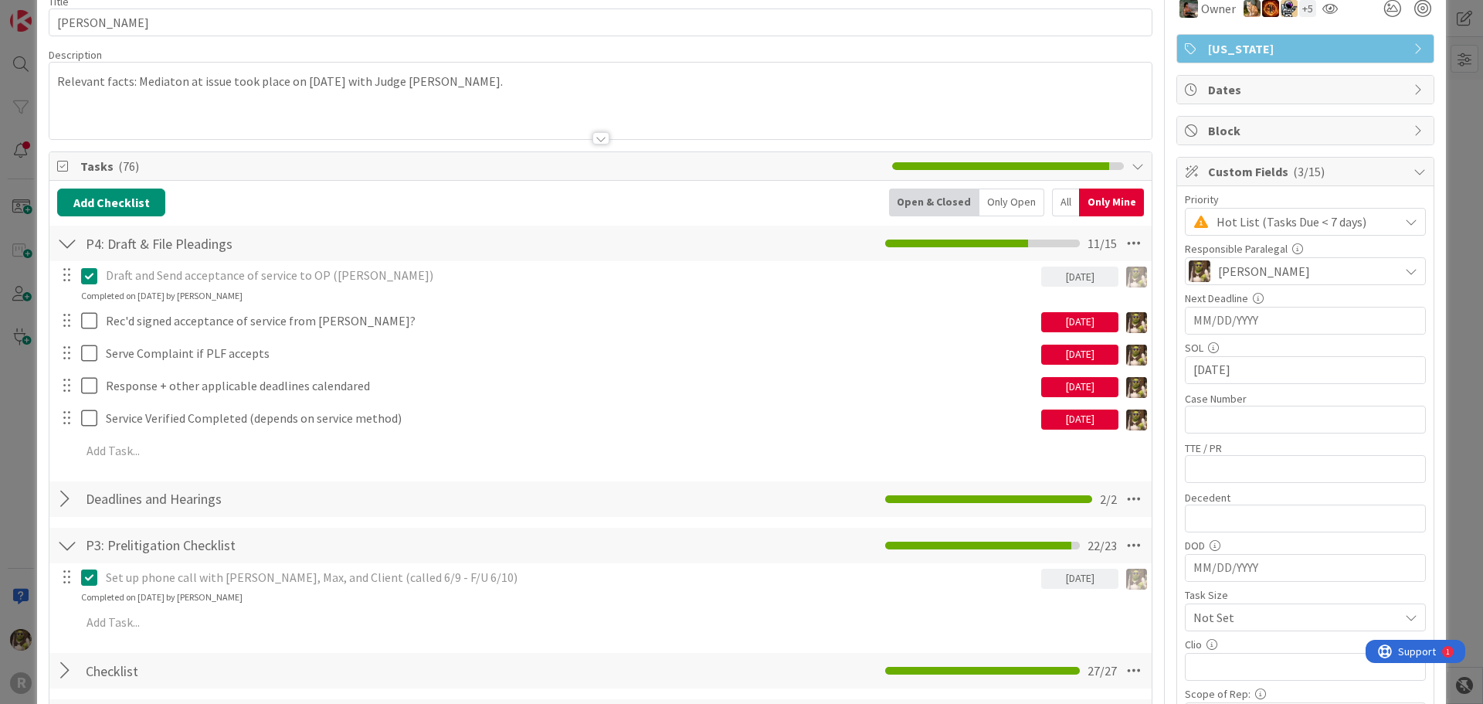
click at [1011, 195] on div "Only Open" at bounding box center [1012, 203] width 65 height 28
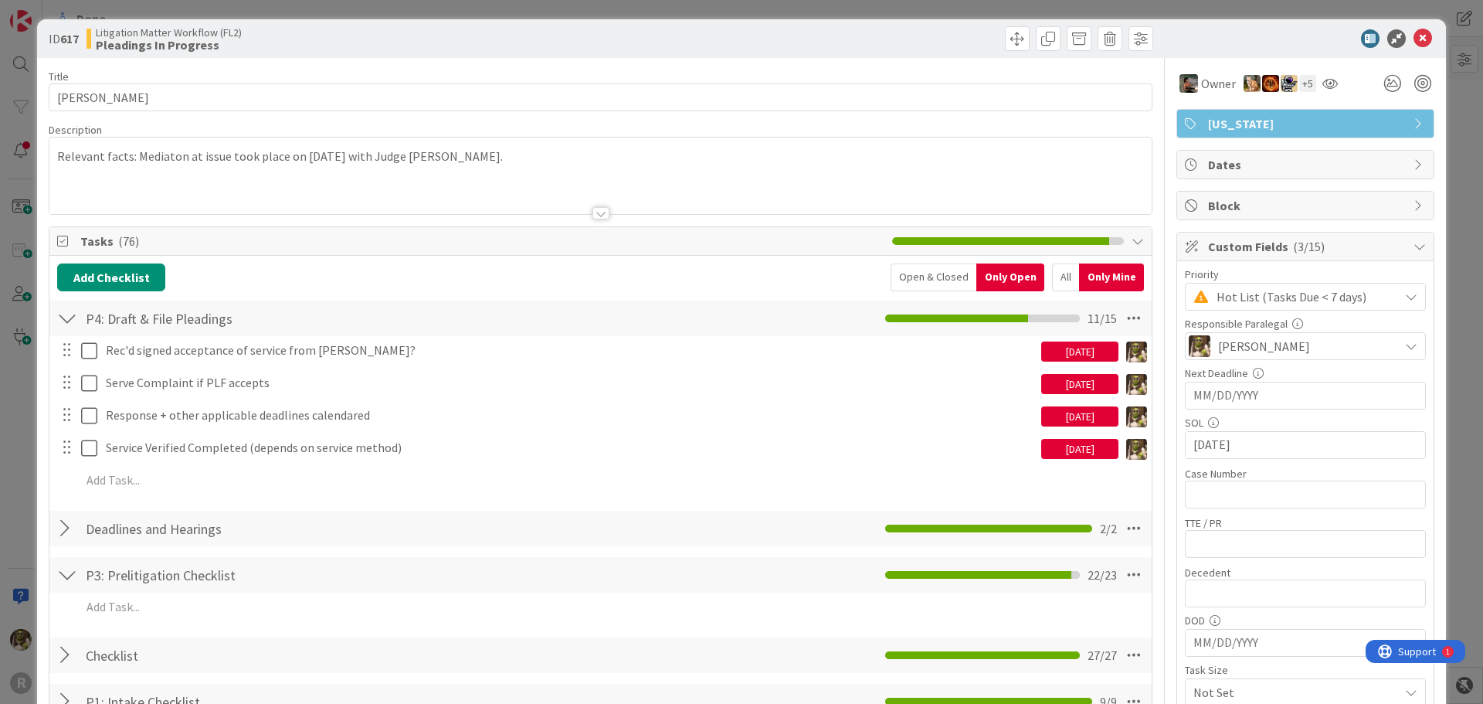
scroll to position [0, 0]
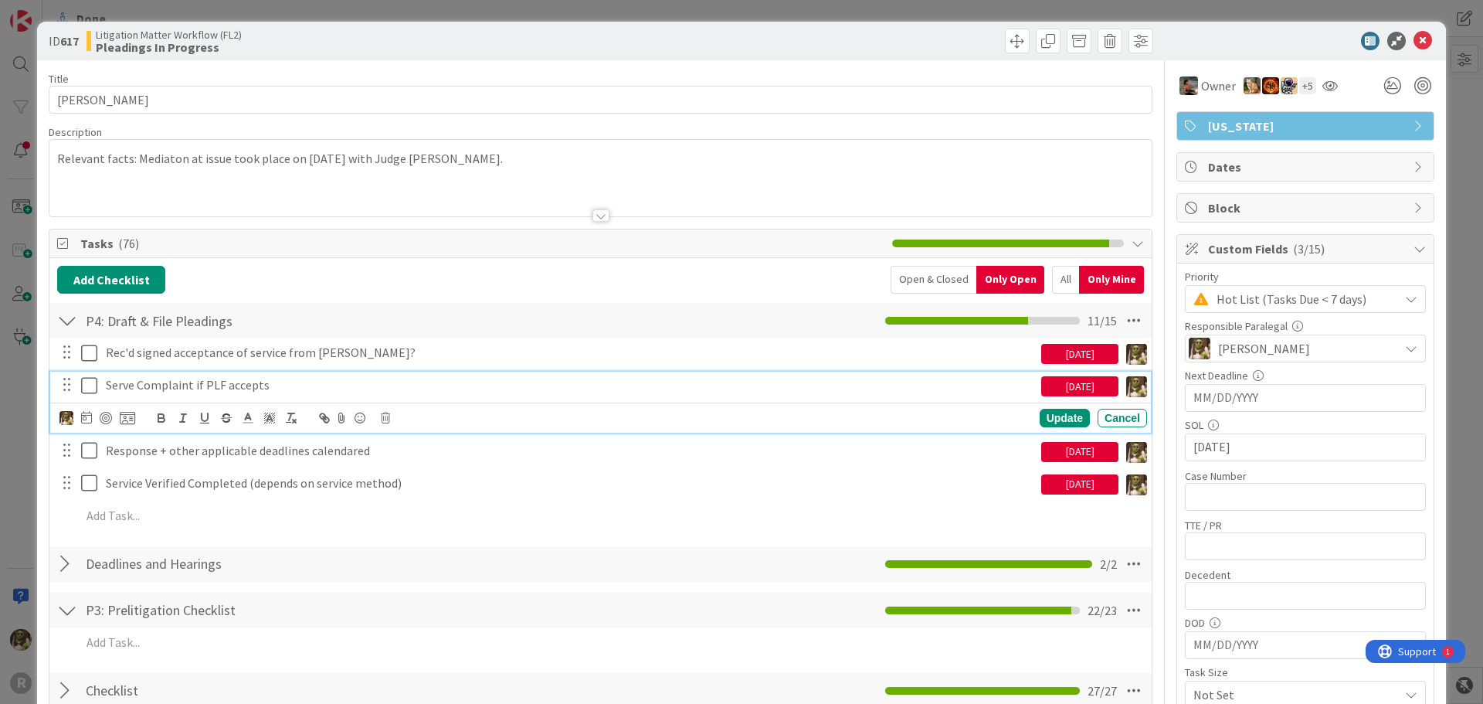
click at [215, 391] on p "Serve Complaint if PLF accepts" at bounding box center [570, 385] width 929 height 18
click at [87, 420] on icon at bounding box center [86, 417] width 11 height 12
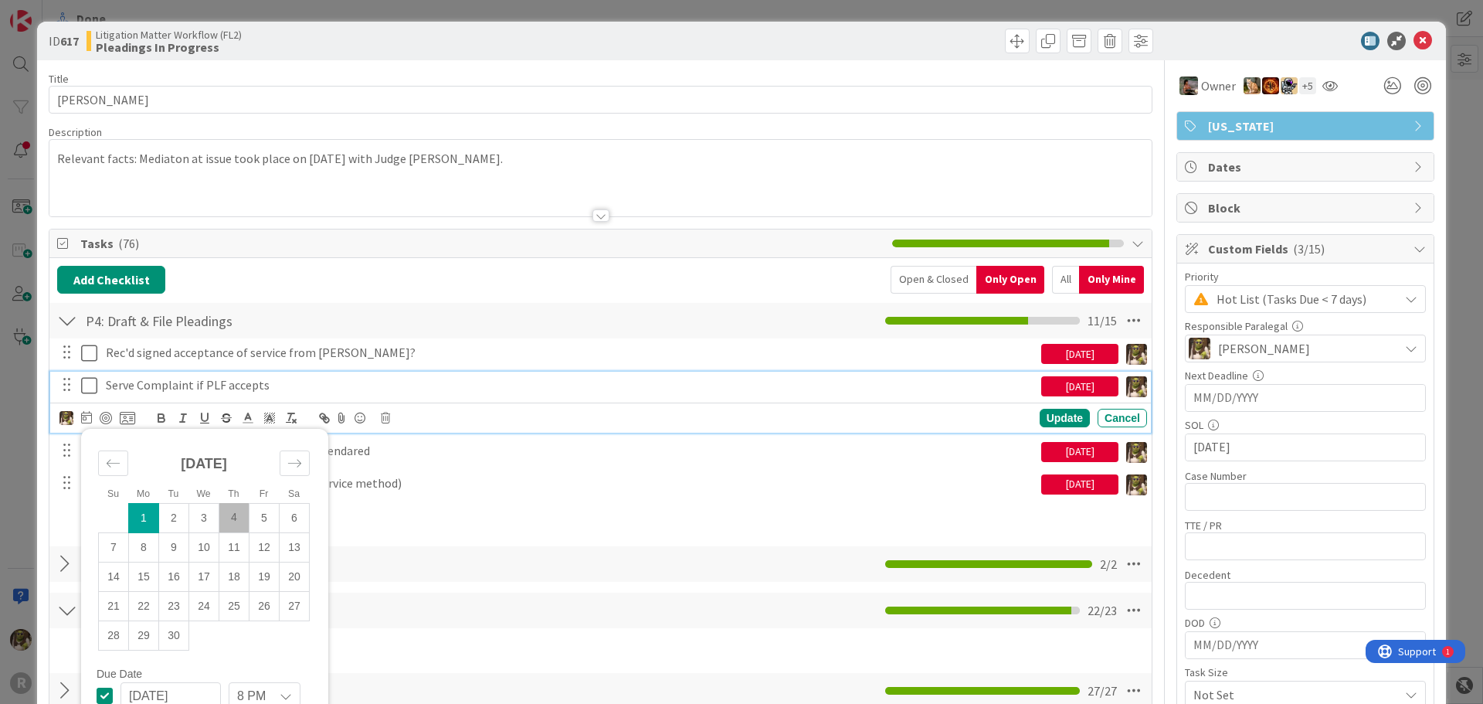
click at [228, 511] on td "4" at bounding box center [234, 517] width 30 height 29
type input "[DATE]"
click at [1057, 414] on div "Update" at bounding box center [1065, 418] width 50 height 19
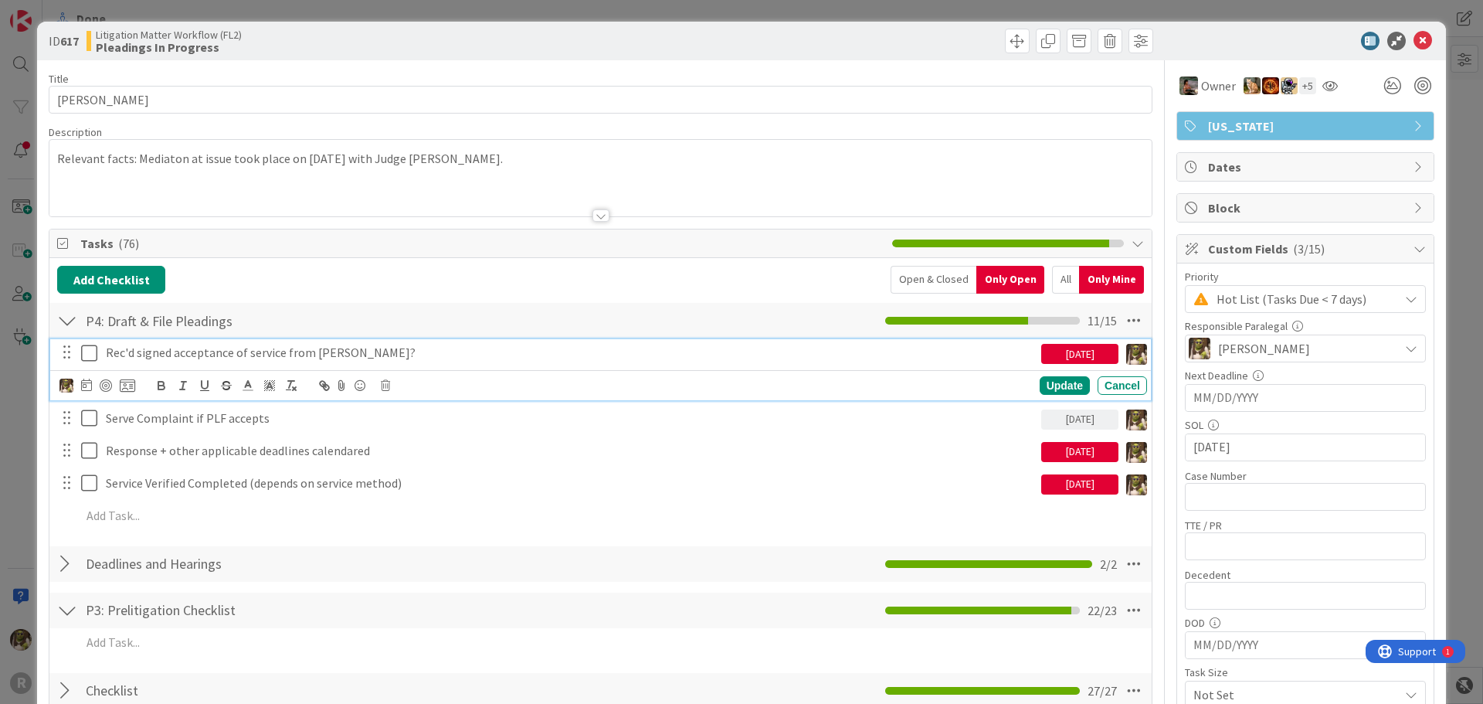
click at [293, 355] on p "Rec'd signed acceptance of service from [PERSON_NAME]?" at bounding box center [570, 353] width 929 height 18
click at [83, 382] on icon at bounding box center [86, 385] width 11 height 12
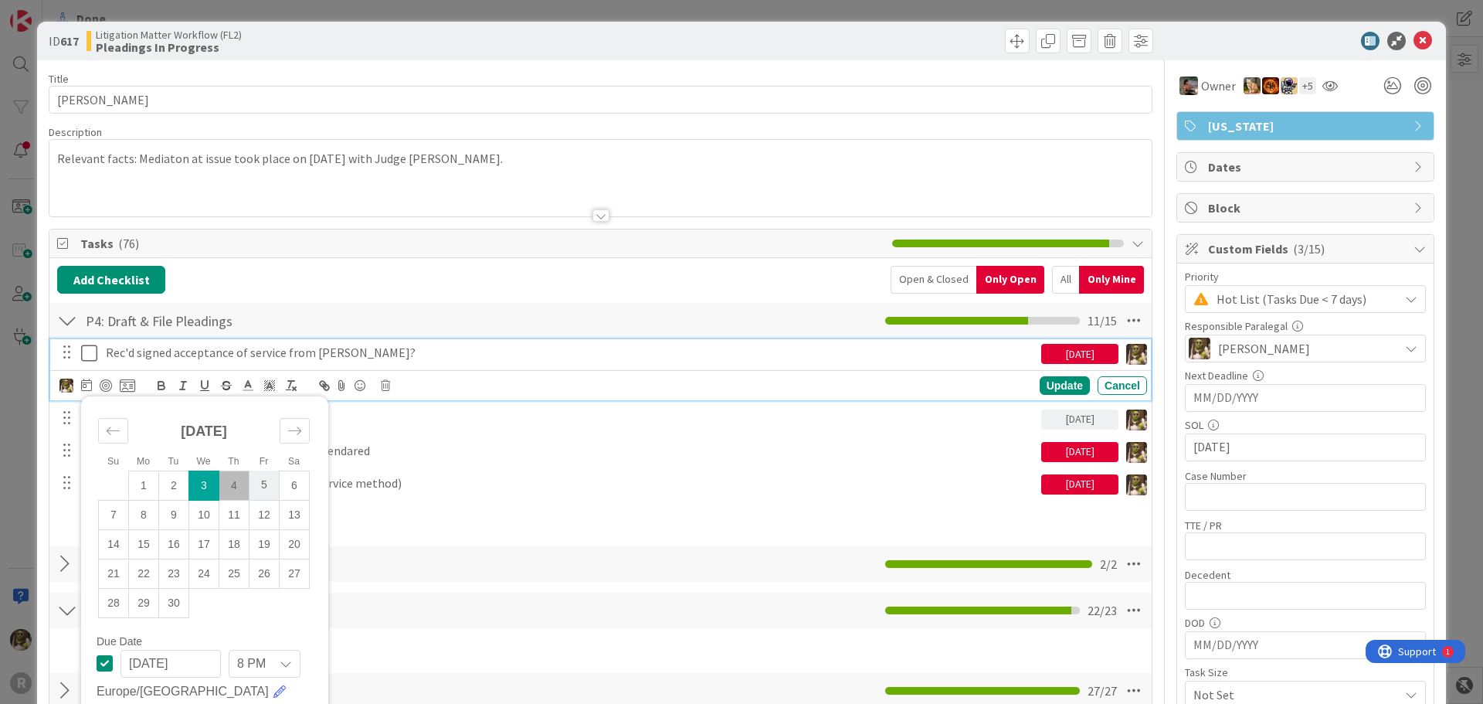
click at [261, 483] on td "5" at bounding box center [265, 485] width 30 height 29
type input "[DATE]"
click at [1059, 386] on div "Update" at bounding box center [1065, 385] width 50 height 19
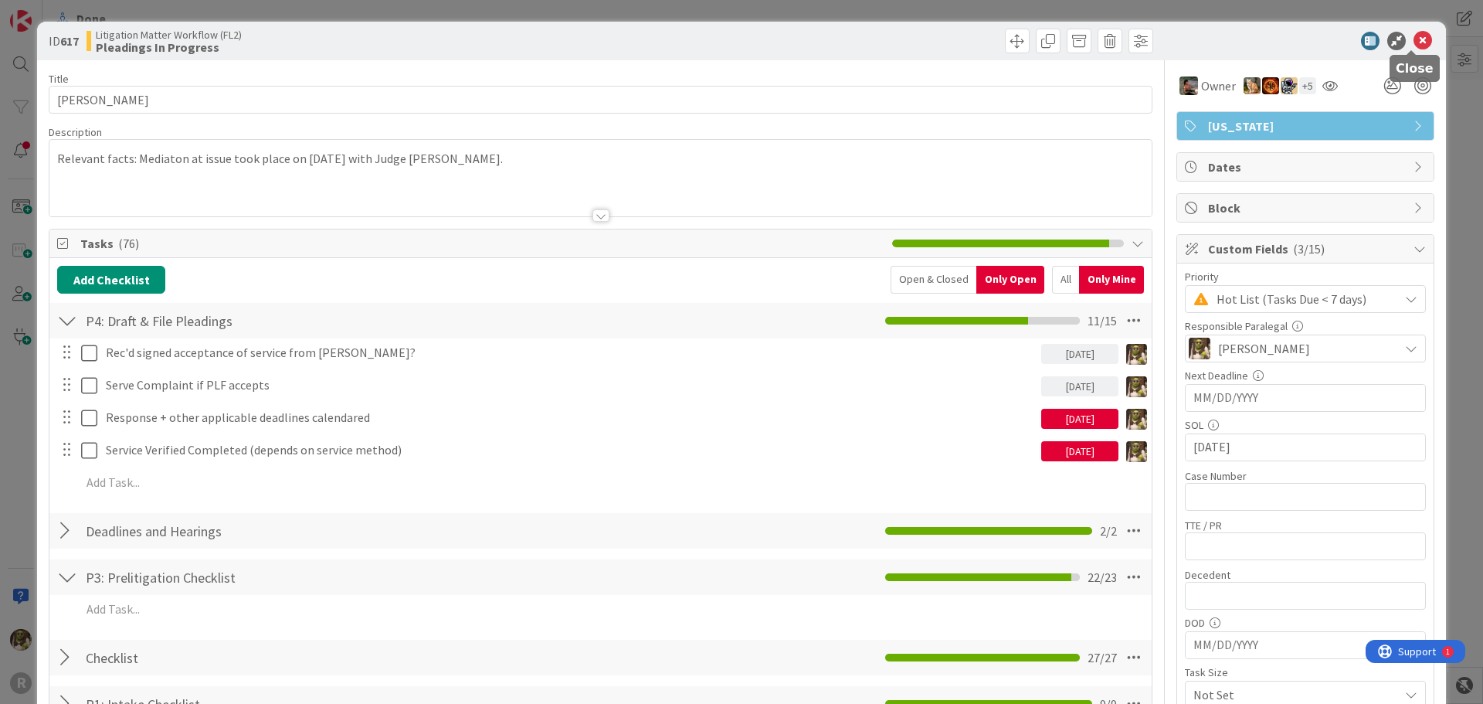
click at [1415, 47] on icon at bounding box center [1423, 41] width 19 height 19
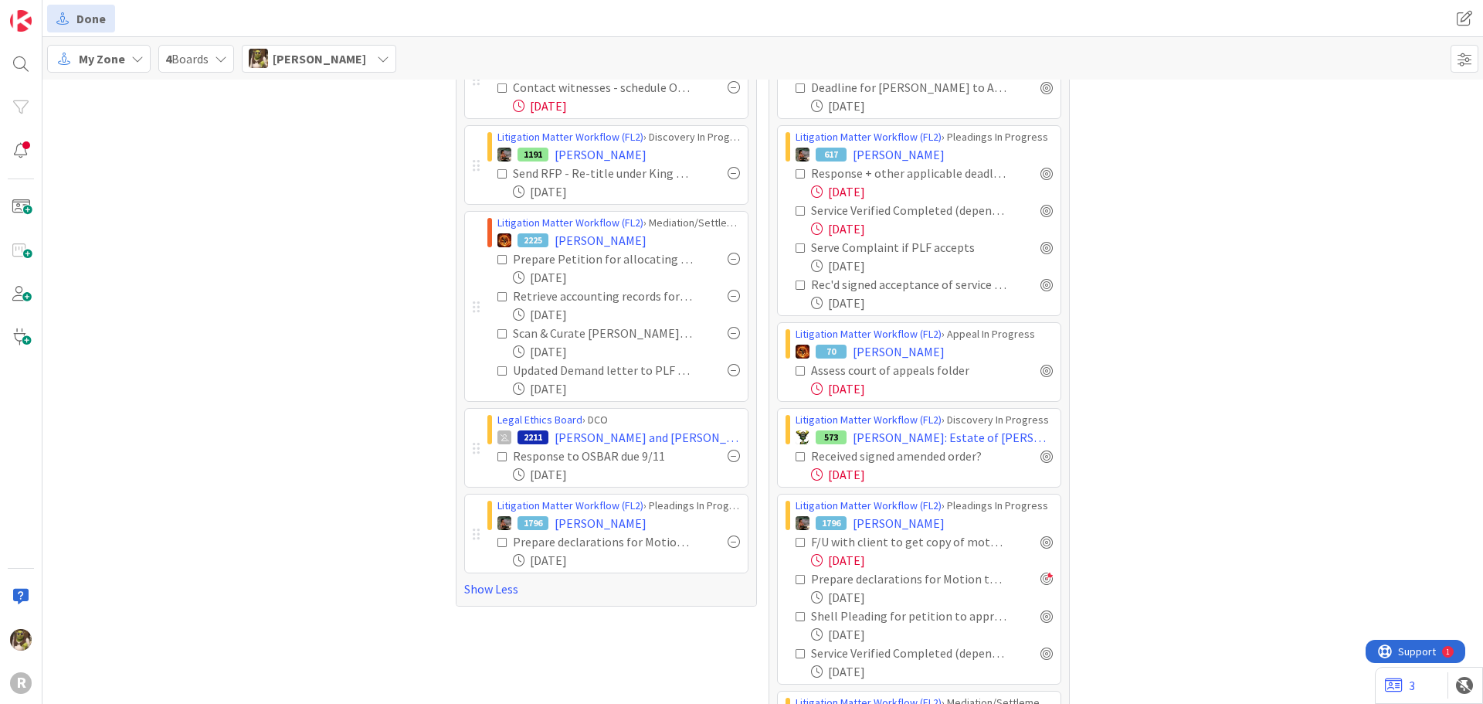
scroll to position [386, 0]
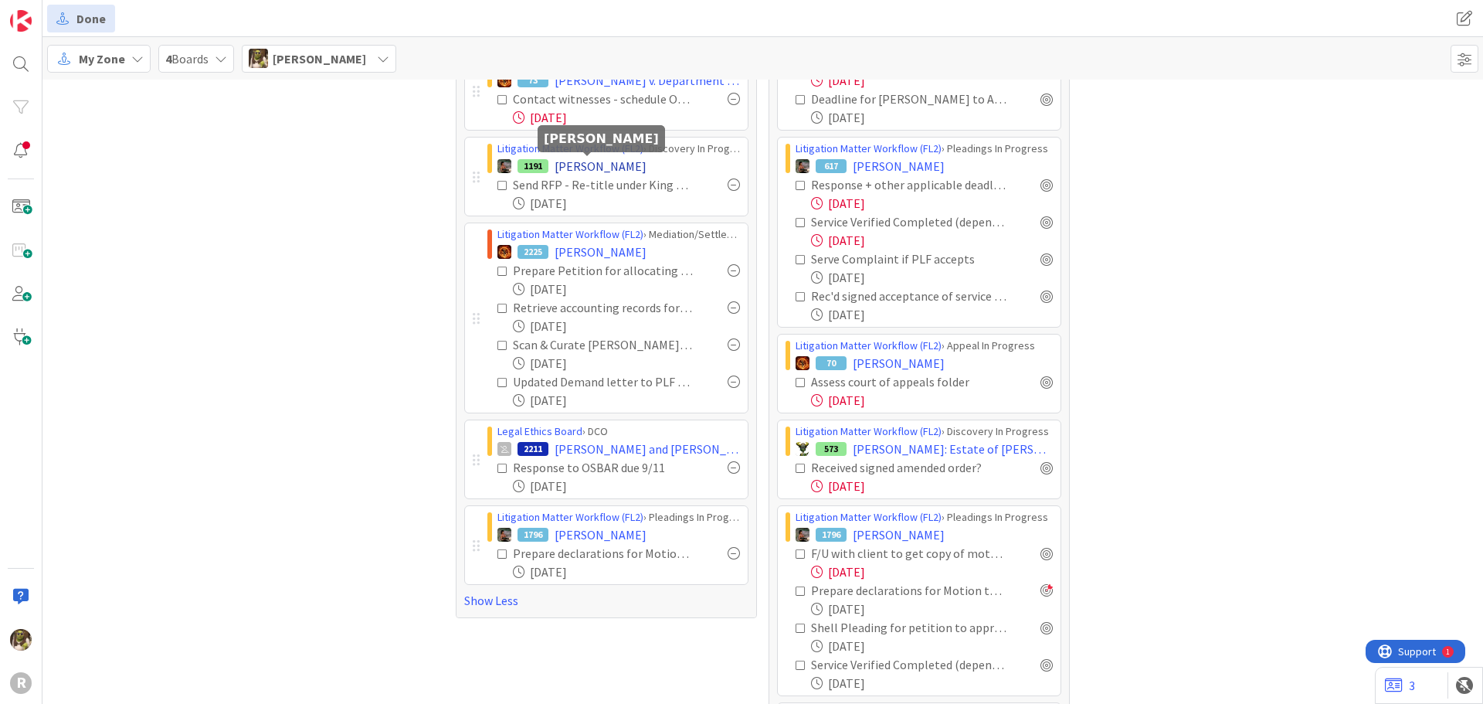
click at [577, 168] on span "[PERSON_NAME]" at bounding box center [601, 166] width 92 height 19
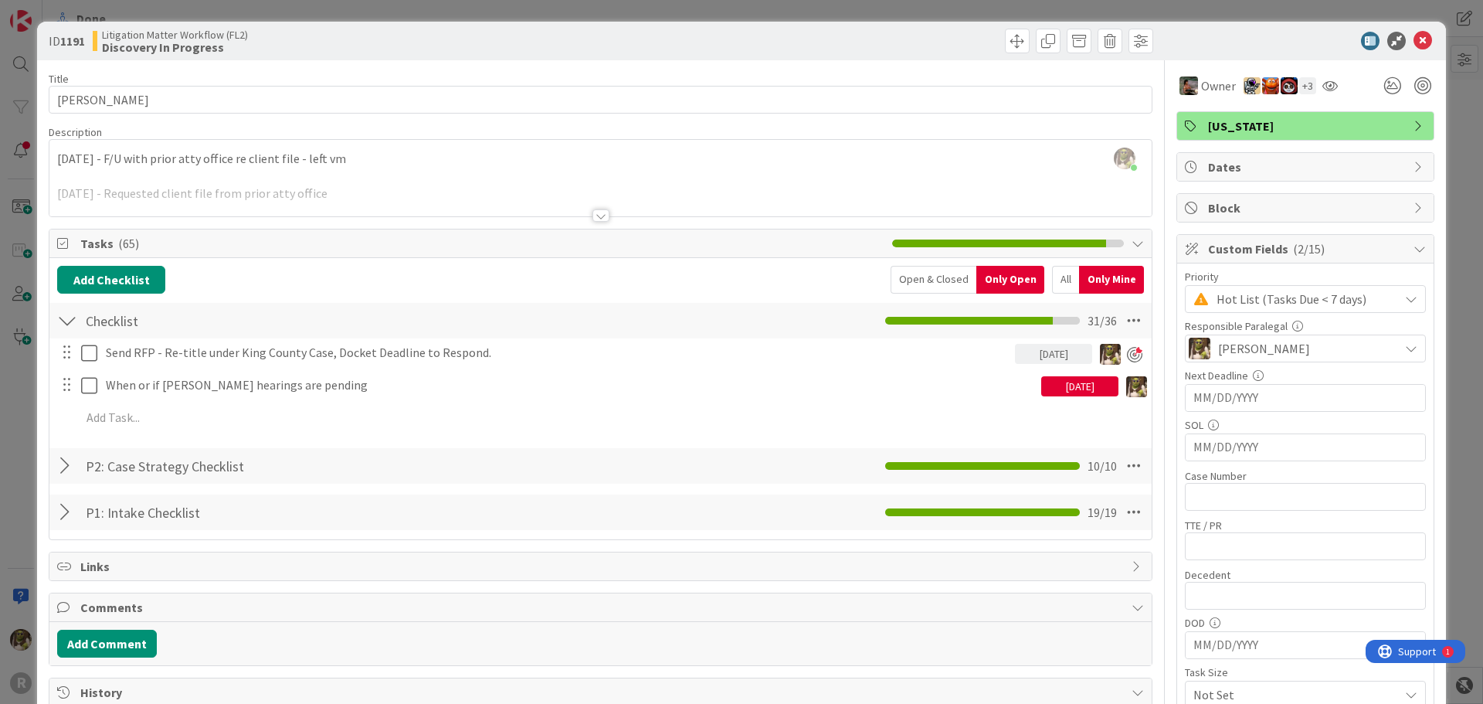
click at [277, 400] on div "Send RFP - Re-title under King County Case, Docket Deadline to Respond. [DATE] …" at bounding box center [600, 387] width 1087 height 99
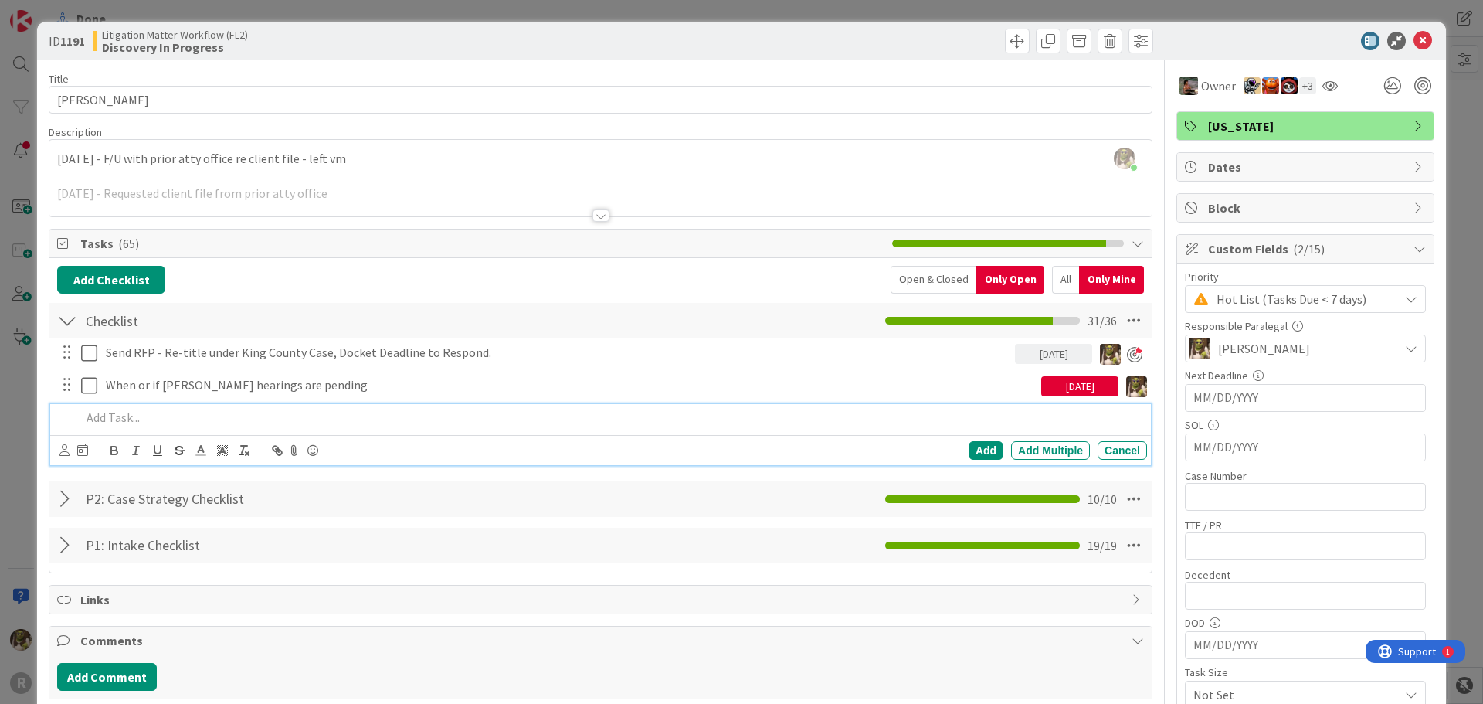
click at [262, 413] on p at bounding box center [611, 418] width 1060 height 18
click at [67, 454] on icon at bounding box center [64, 450] width 10 height 12
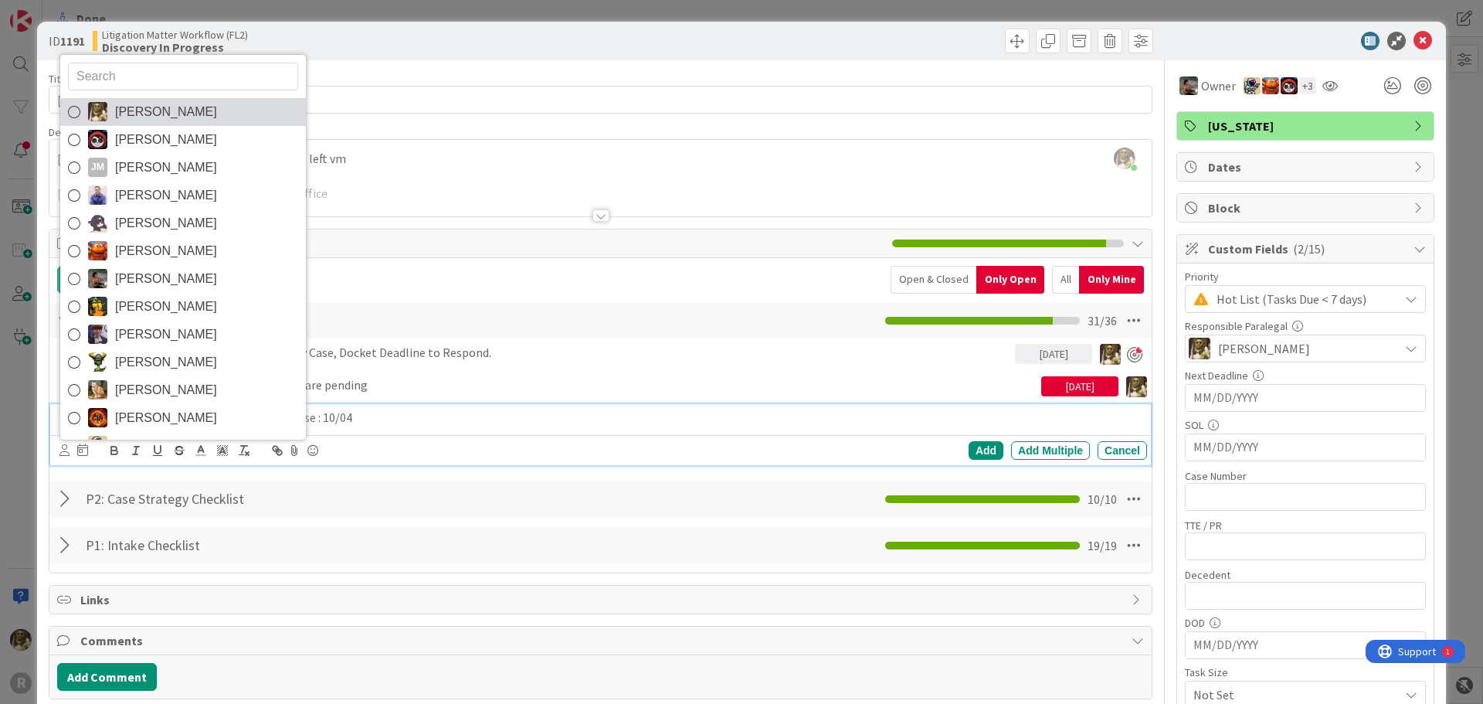
click at [186, 107] on span "[PERSON_NAME]" at bounding box center [166, 111] width 102 height 23
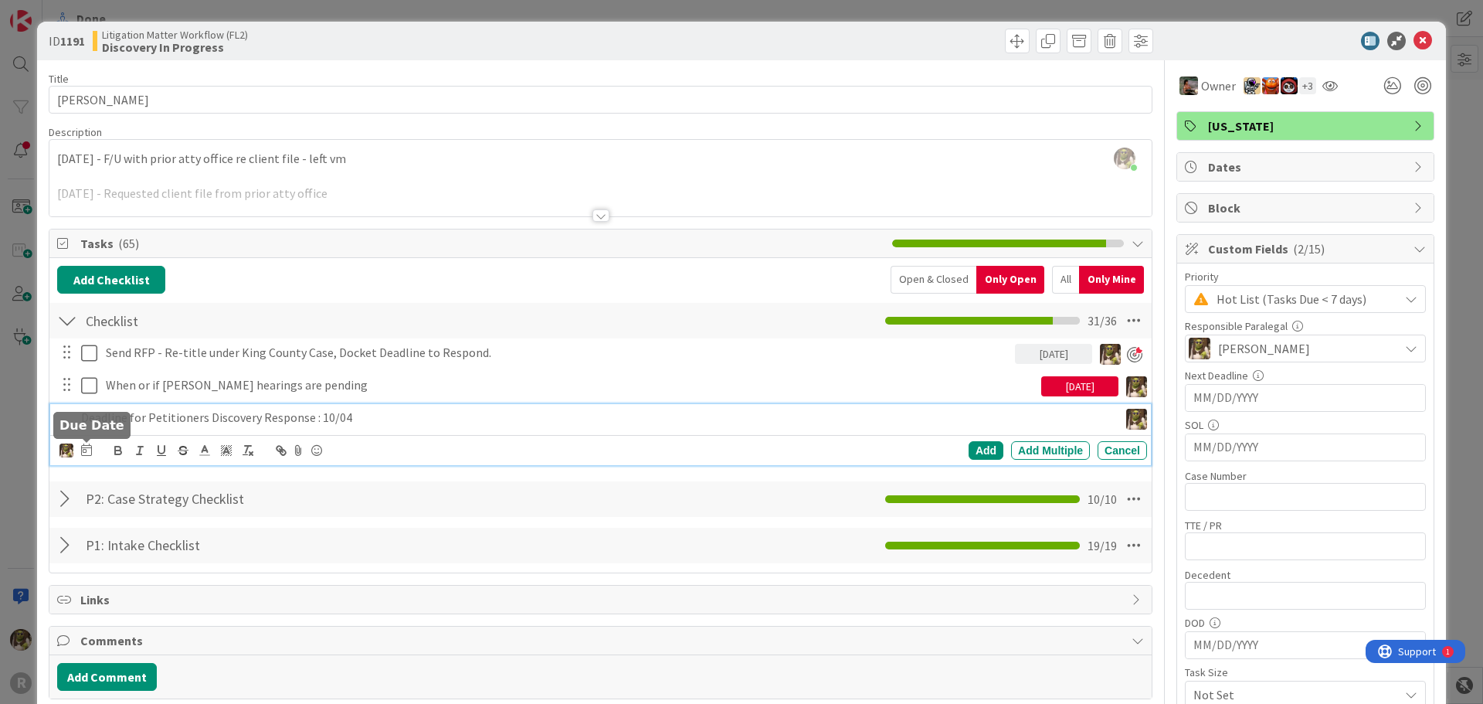
click at [89, 446] on icon at bounding box center [86, 449] width 11 height 12
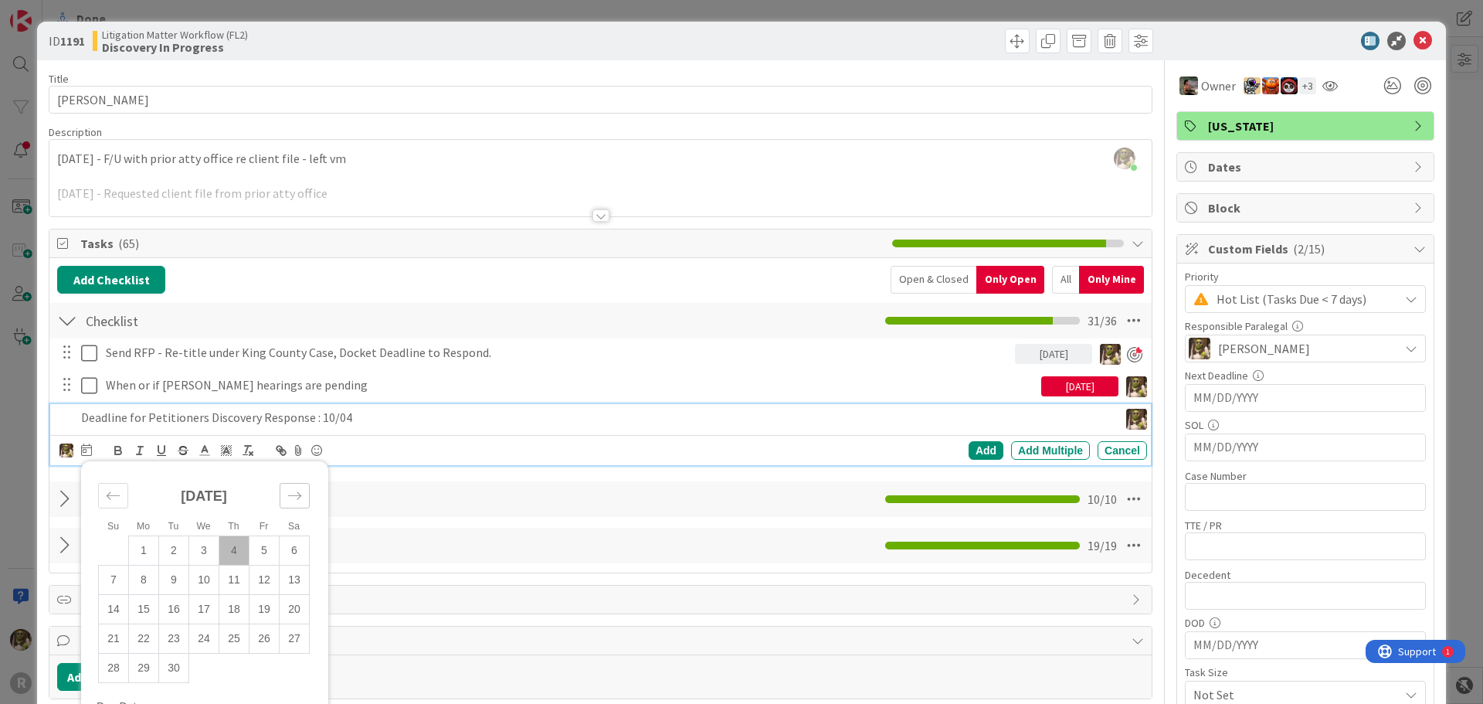
click at [304, 498] on div "Move forward to switch to the next month." at bounding box center [295, 495] width 30 height 25
click at [294, 552] on td "4" at bounding box center [295, 549] width 30 height 29
click at [263, 548] on td "3" at bounding box center [265, 549] width 30 height 29
click at [977, 451] on div "Add" at bounding box center [986, 450] width 35 height 19
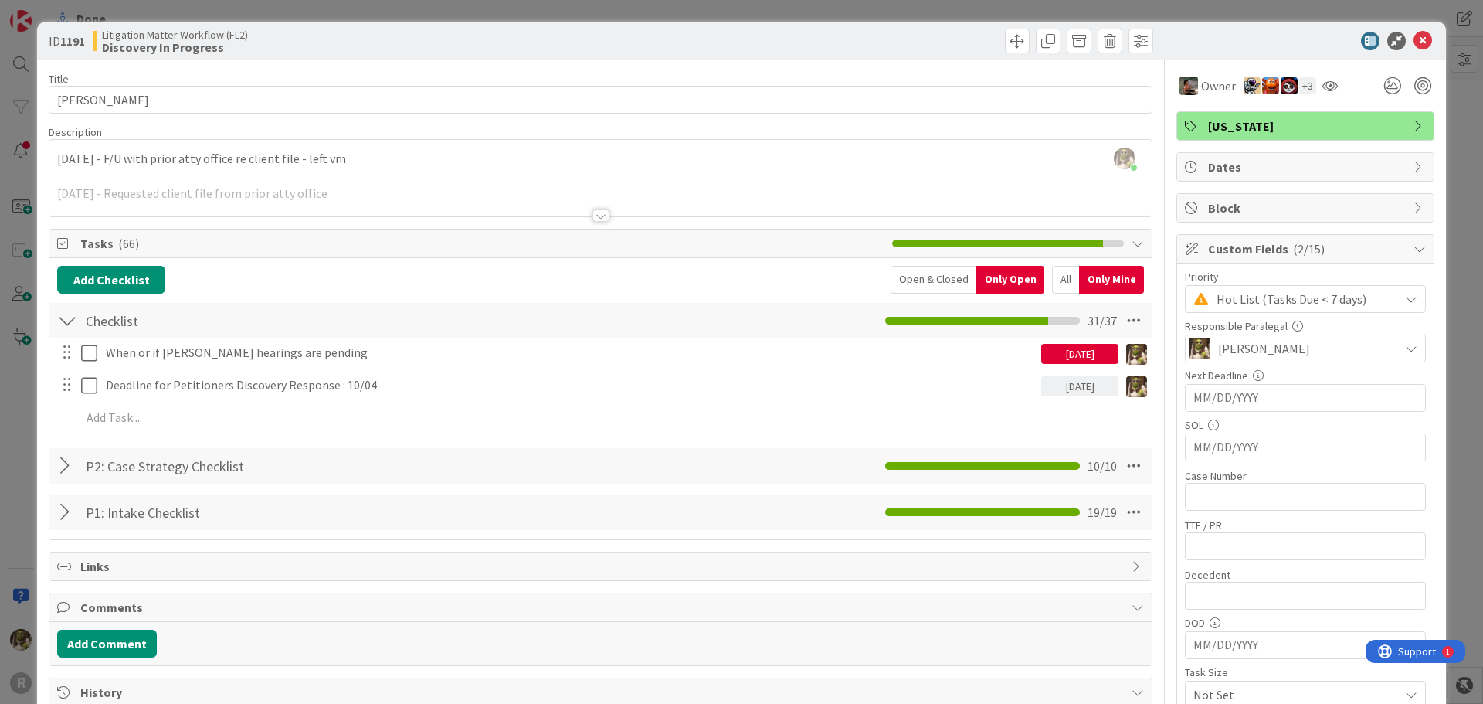
click at [1414, 39] on icon at bounding box center [1423, 41] width 19 height 19
